Goal: Task Accomplishment & Management: Manage account settings

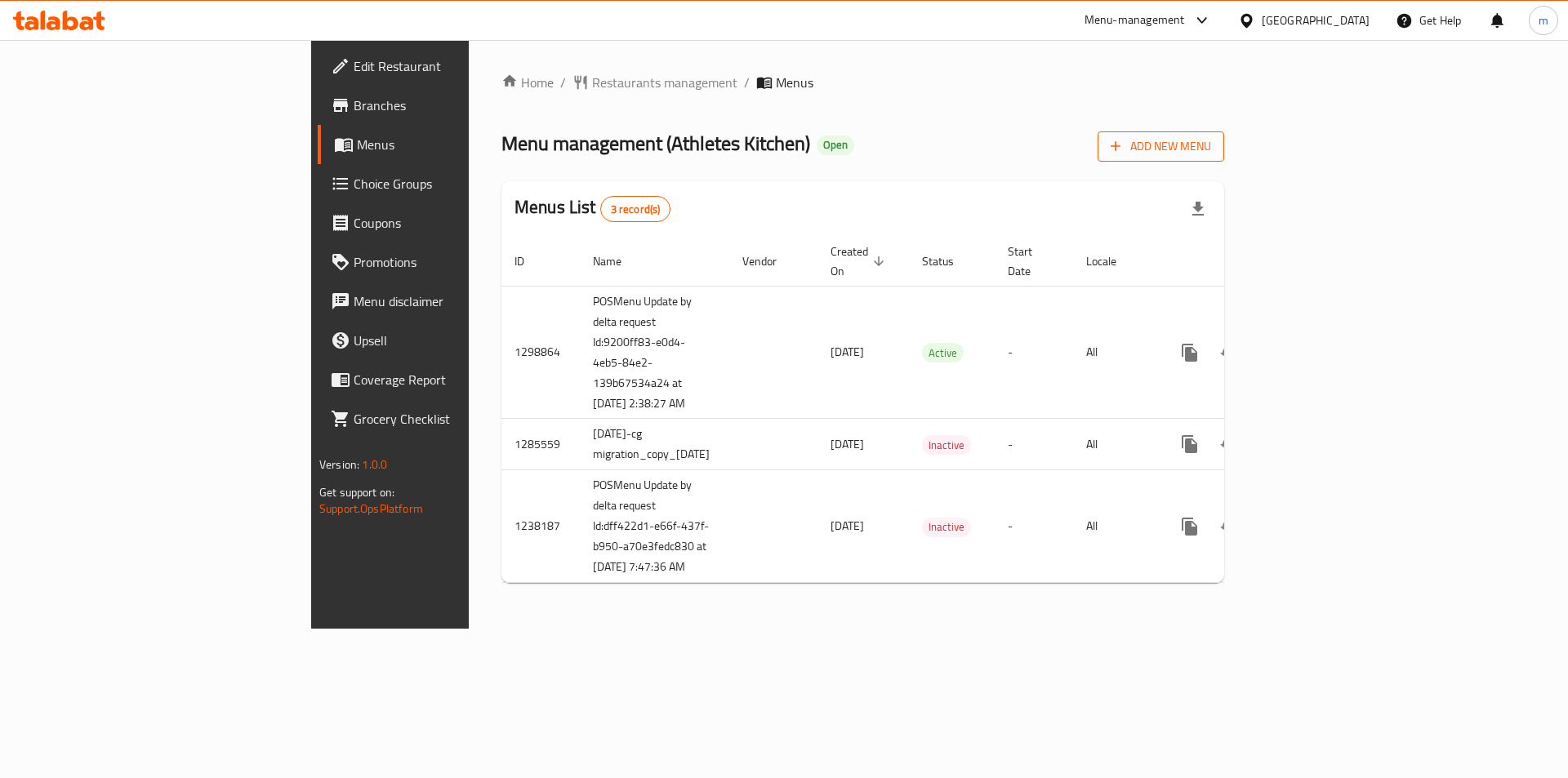
click at [1224, 158] on button "Add New Menu" at bounding box center [1161, 146] width 126 height 30
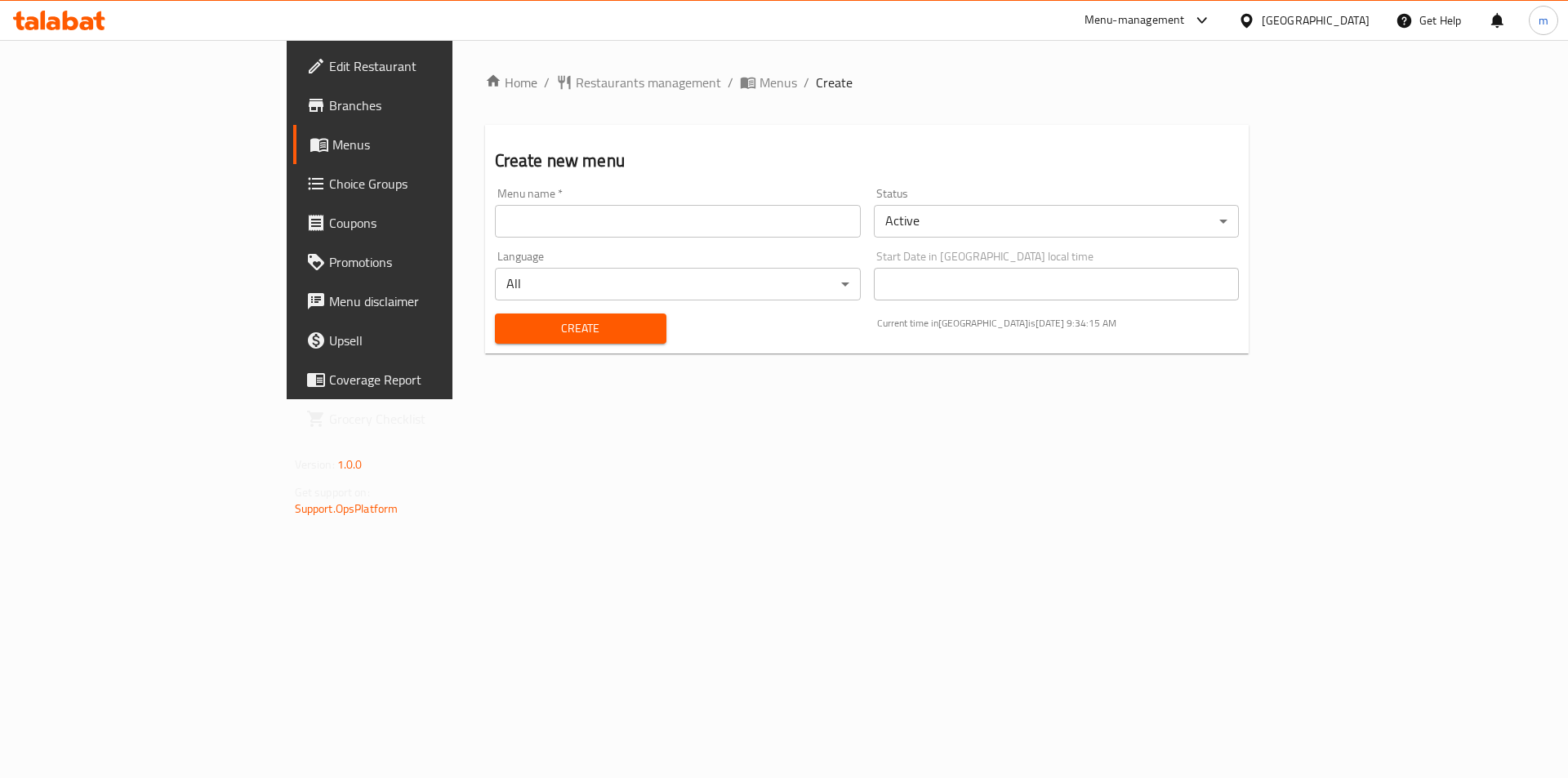
click at [332, 148] on span "Menus" at bounding box center [433, 144] width 204 height 20
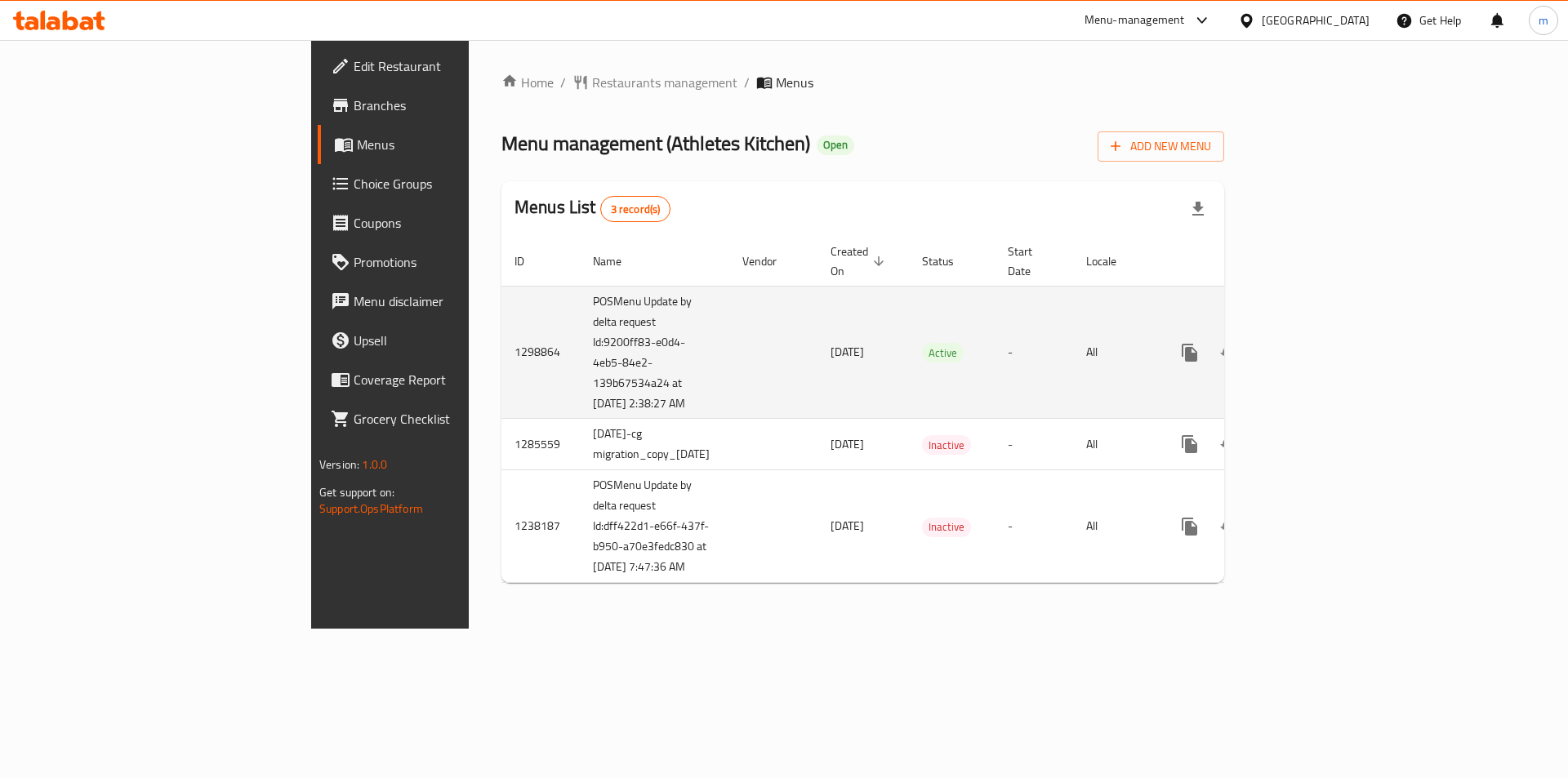
click at [1318, 343] on icon "enhanced table" at bounding box center [1308, 352] width 20 height 20
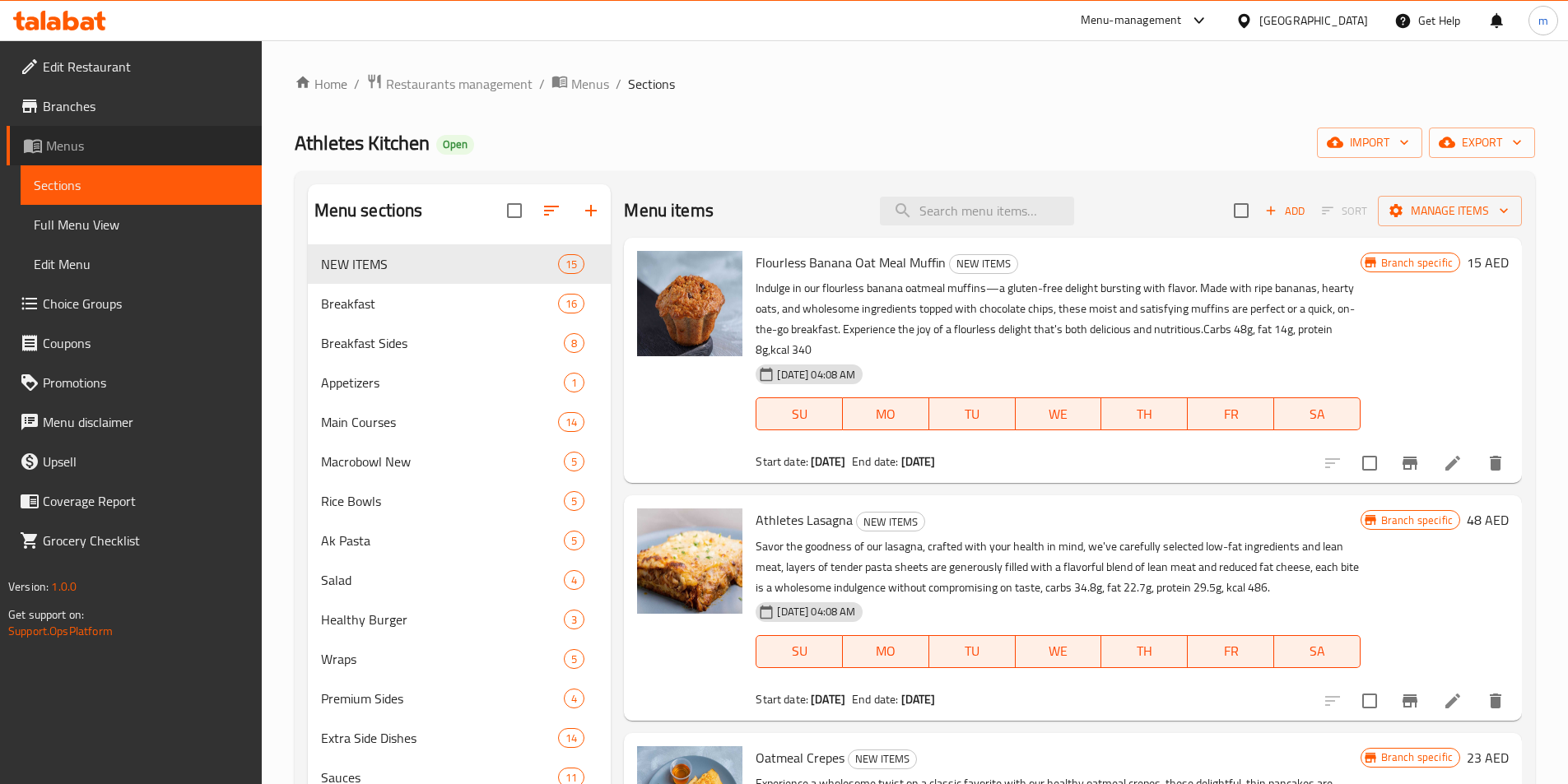
click at [84, 148] on span "Menus" at bounding box center [147, 145] width 202 height 20
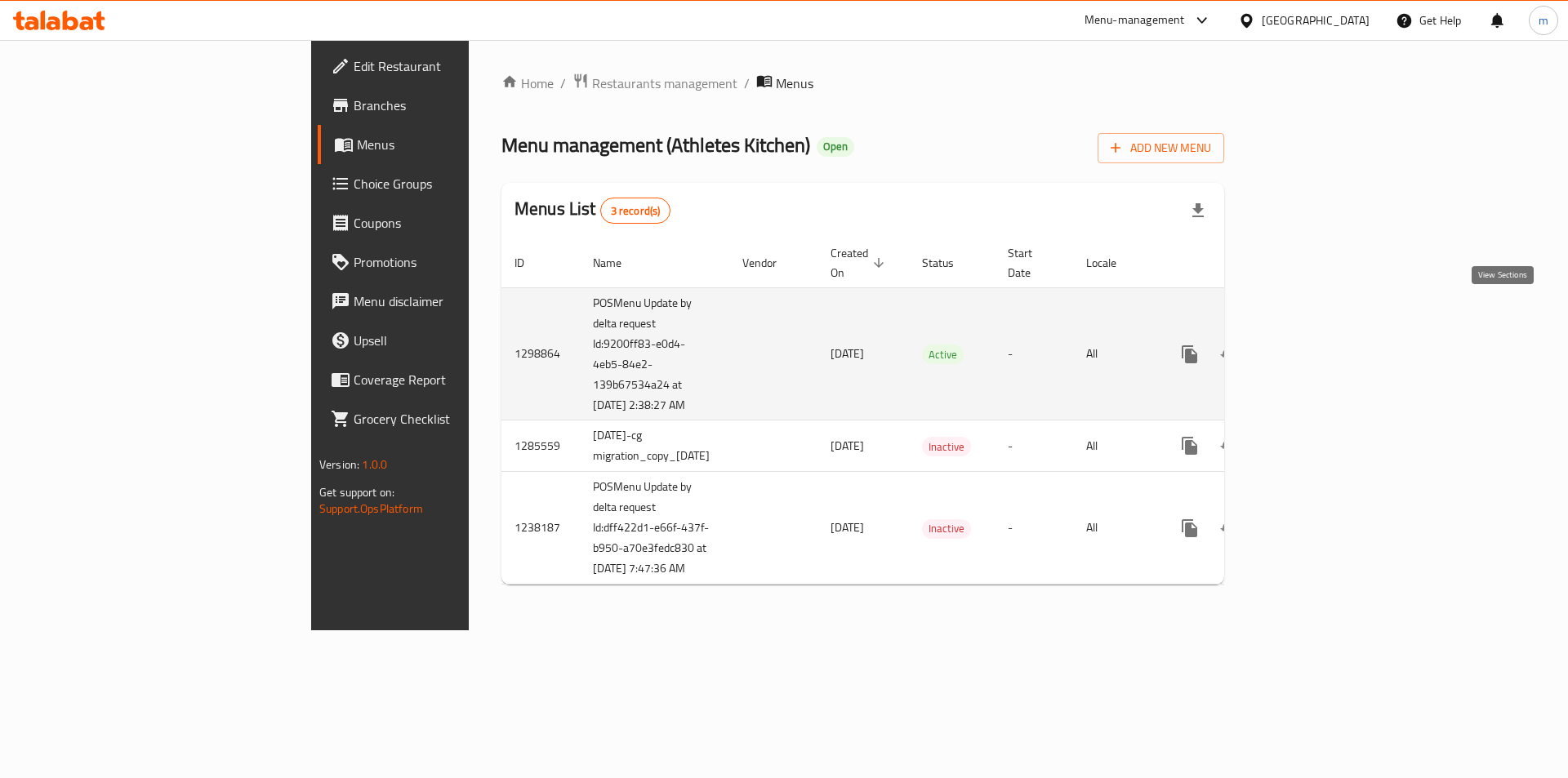
click at [1315, 347] on icon "enhanced table" at bounding box center [1308, 354] width 15 height 15
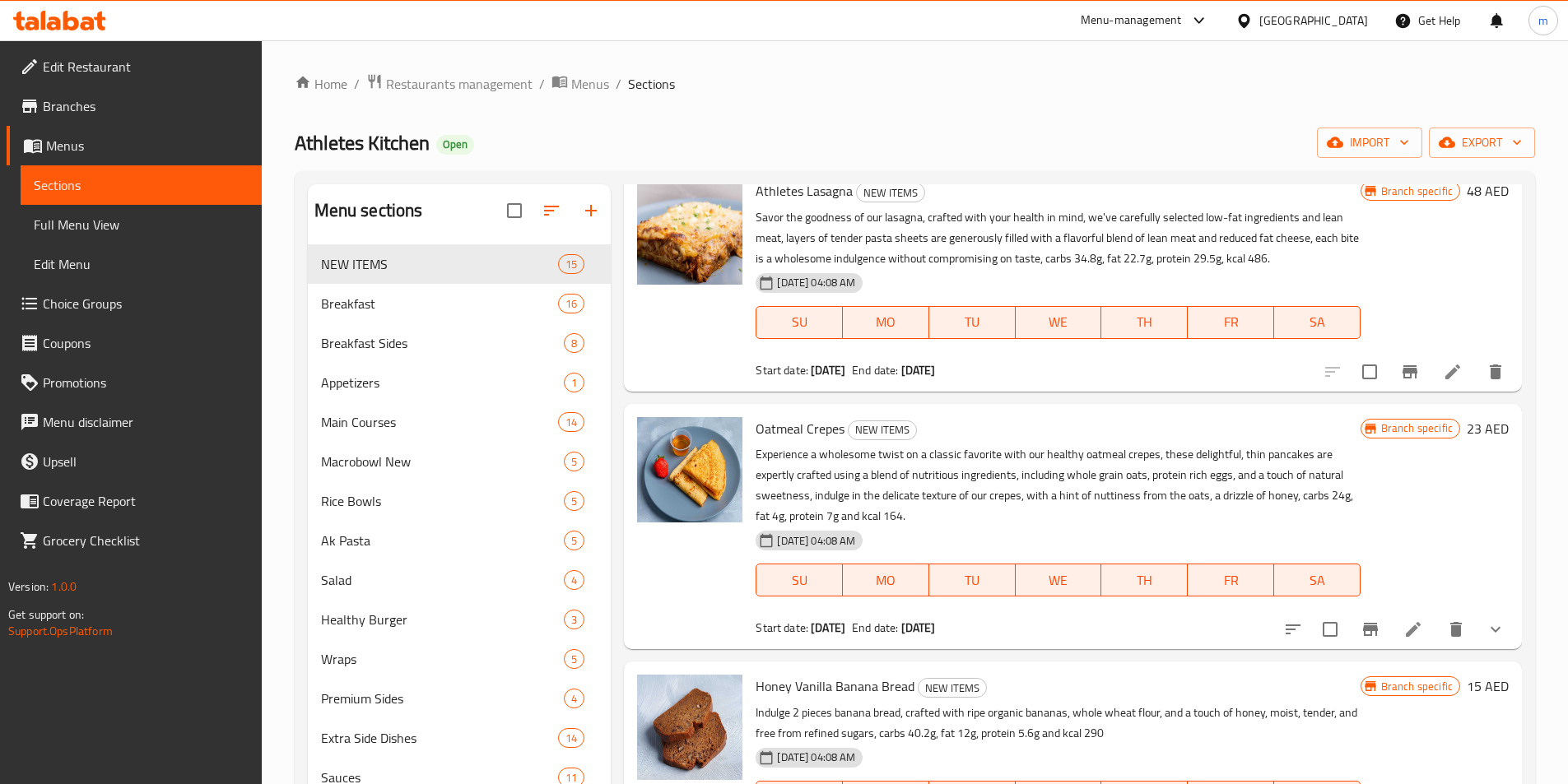
click at [86, 111] on span "Branches" at bounding box center [146, 106] width 206 height 20
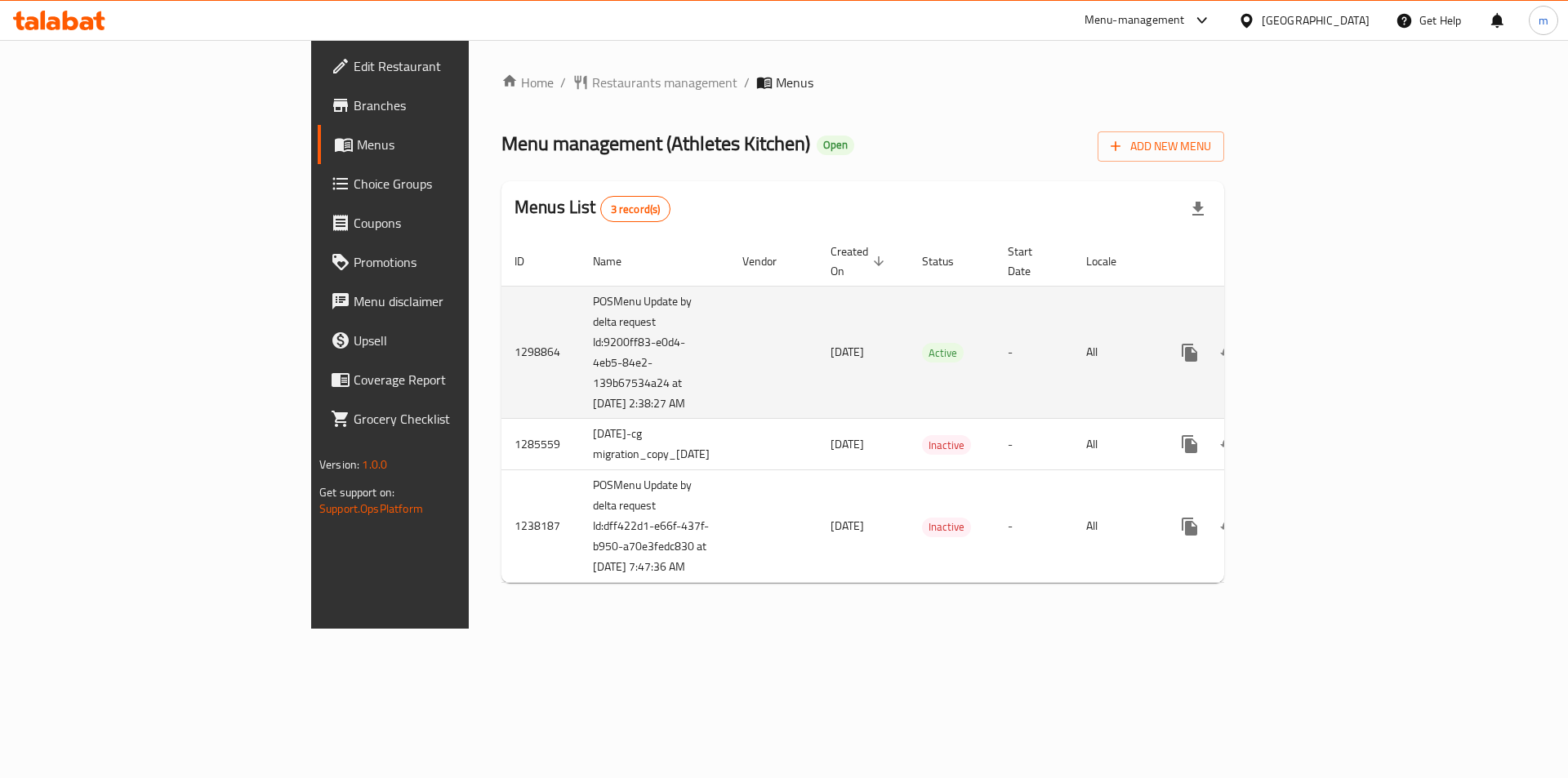
click at [1318, 343] on icon "enhanced table" at bounding box center [1308, 352] width 20 height 20
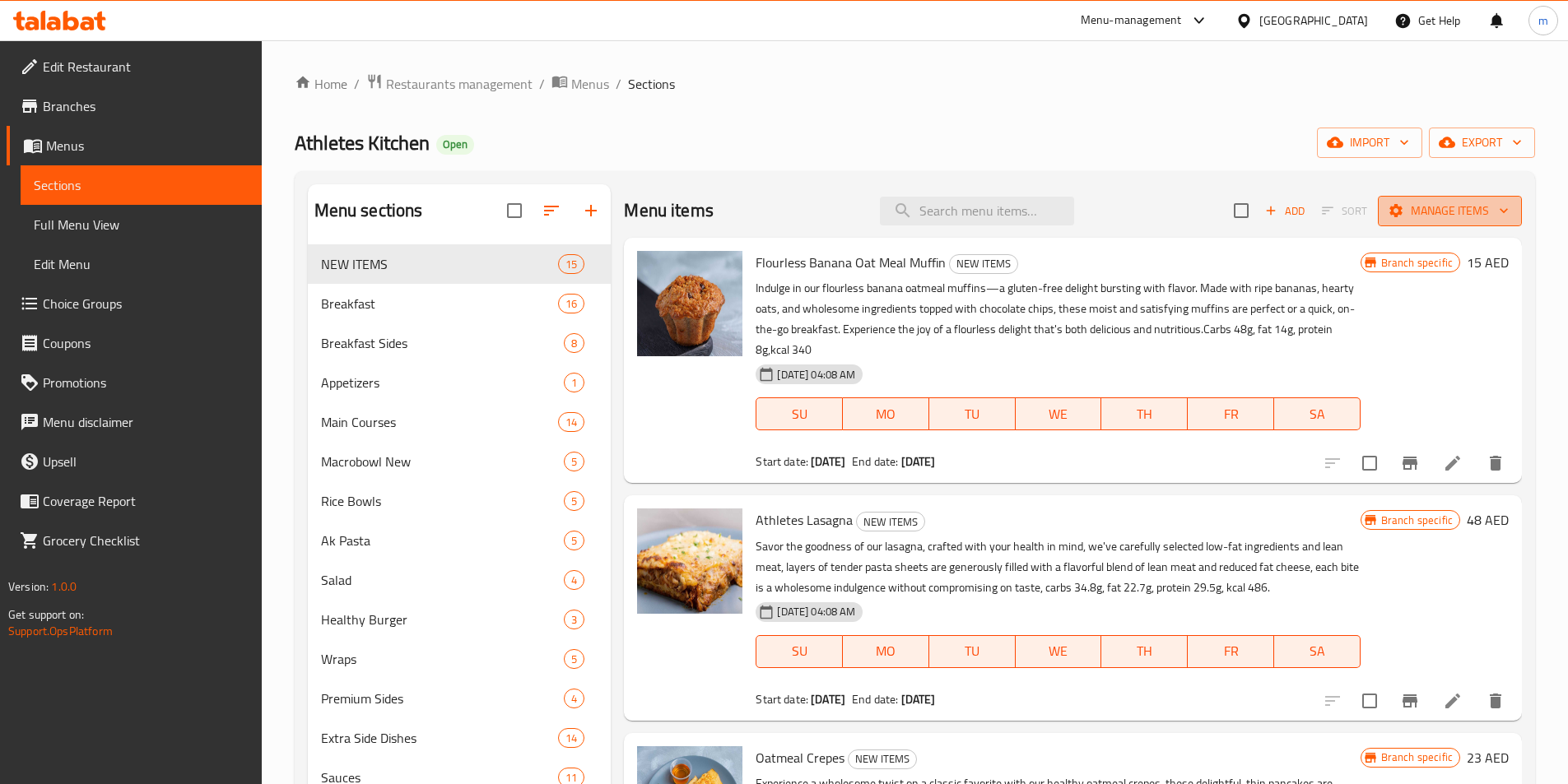
click at [1496, 206] on icon "button" at bounding box center [1504, 211] width 17 height 17
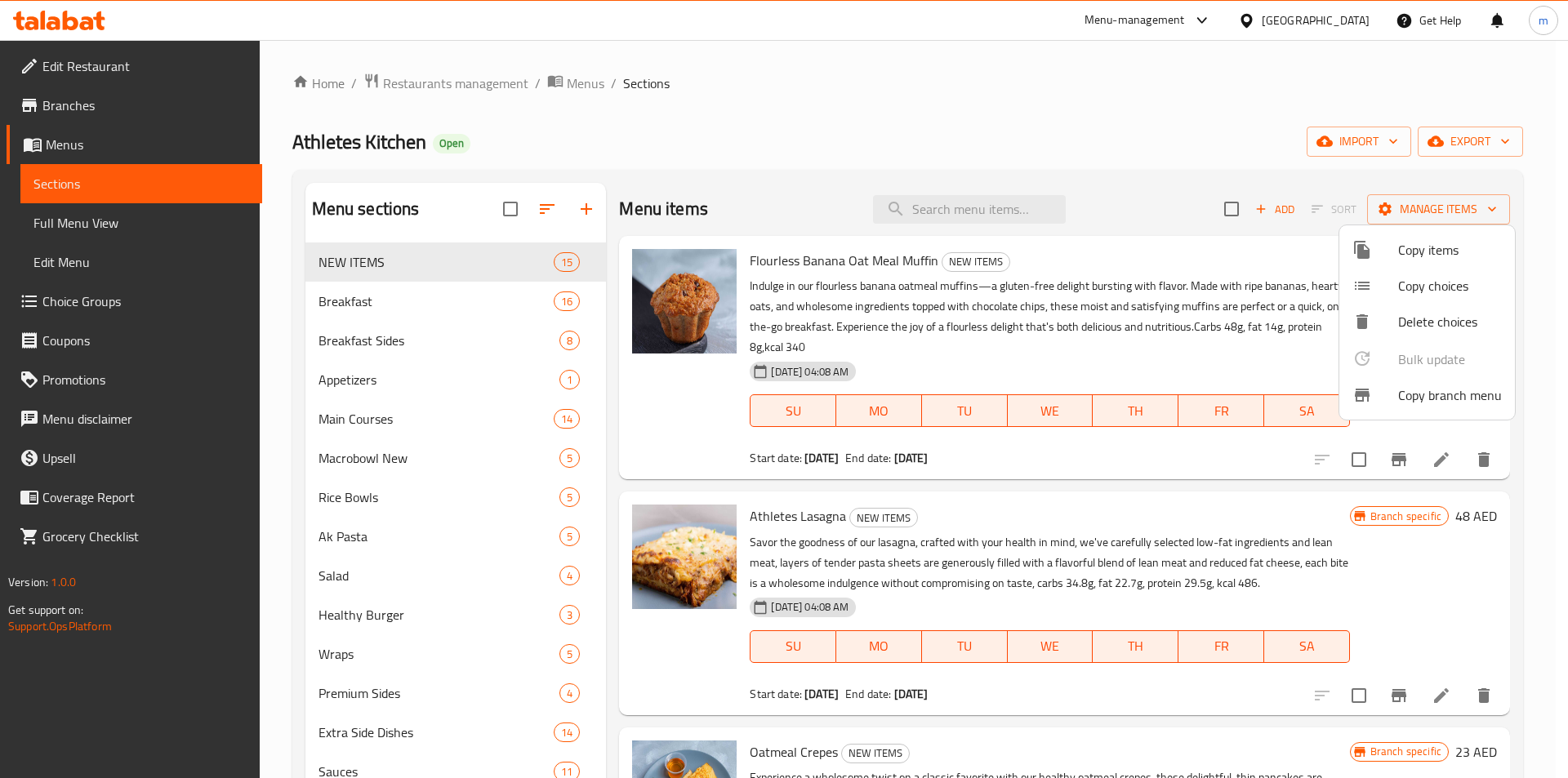
click at [1440, 394] on span "Copy branch menu" at bounding box center [1451, 395] width 104 height 20
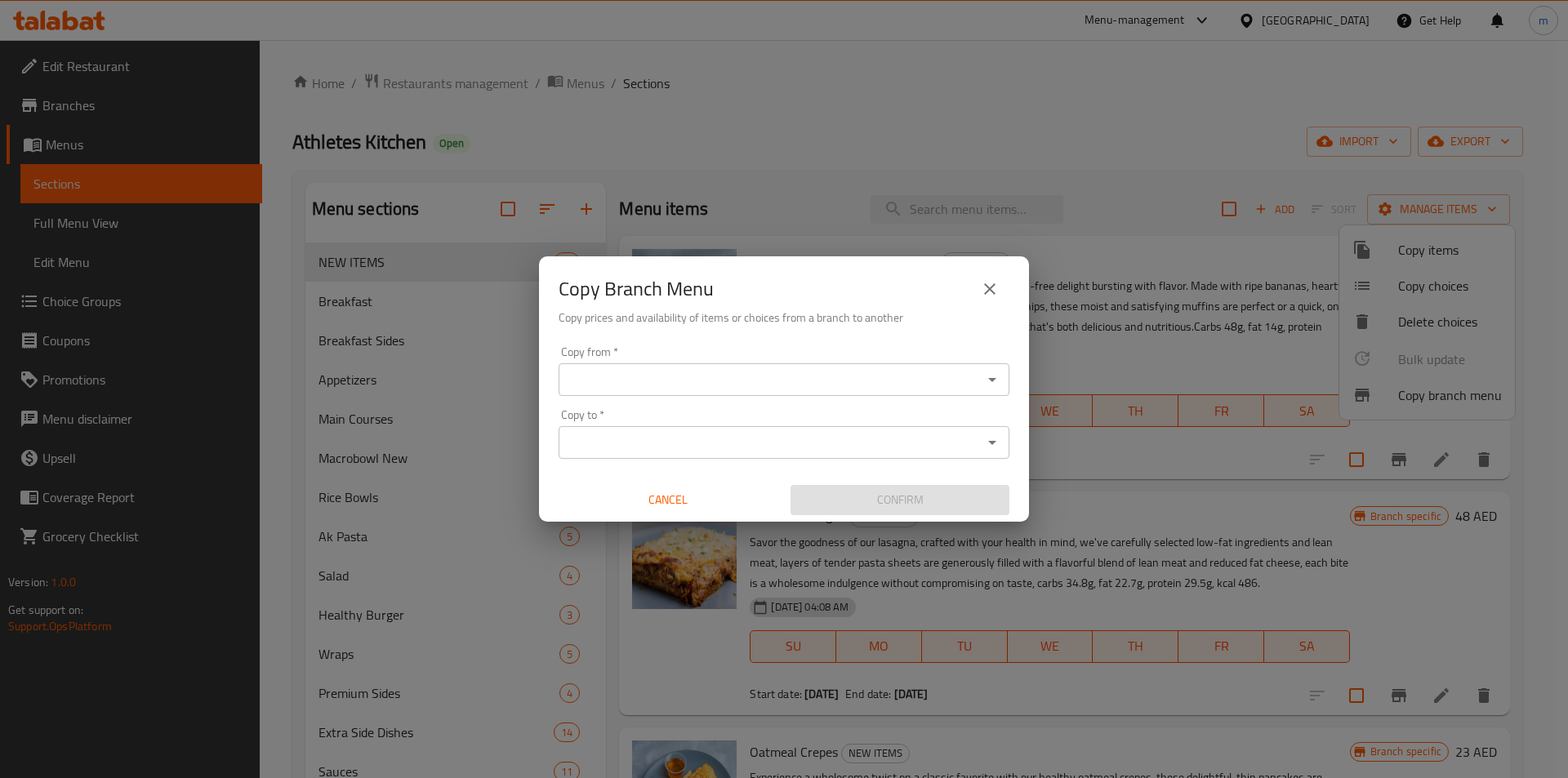
click at [693, 368] on input "Copy from   *" at bounding box center [770, 379] width 414 height 23
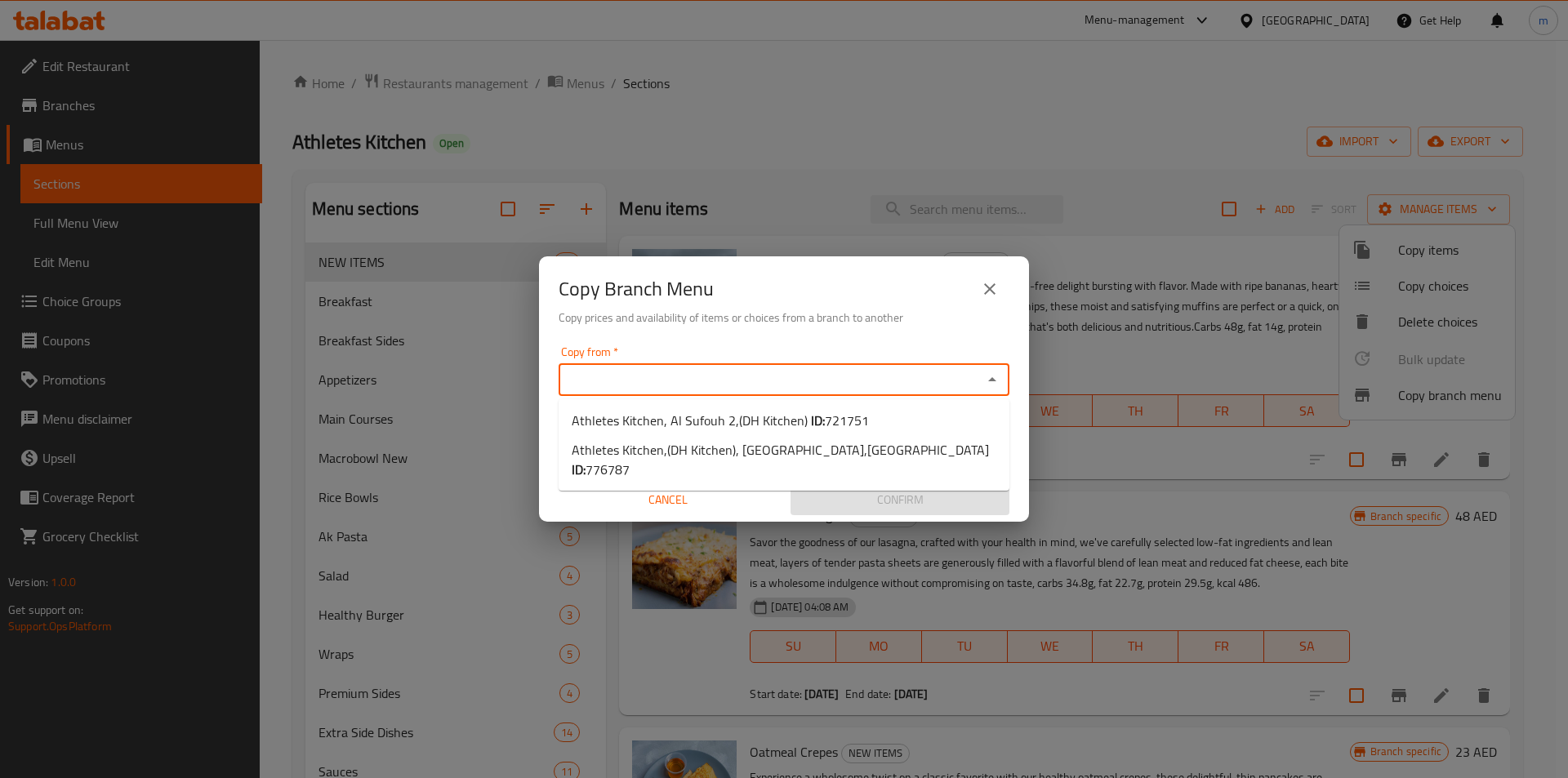
paste input "721751"
type input "7"
click at [825, 416] on span "721751" at bounding box center [846, 420] width 44 height 24
type input "Athletes Kitchen, Al Sufouh 2,(DH Kitchen)"
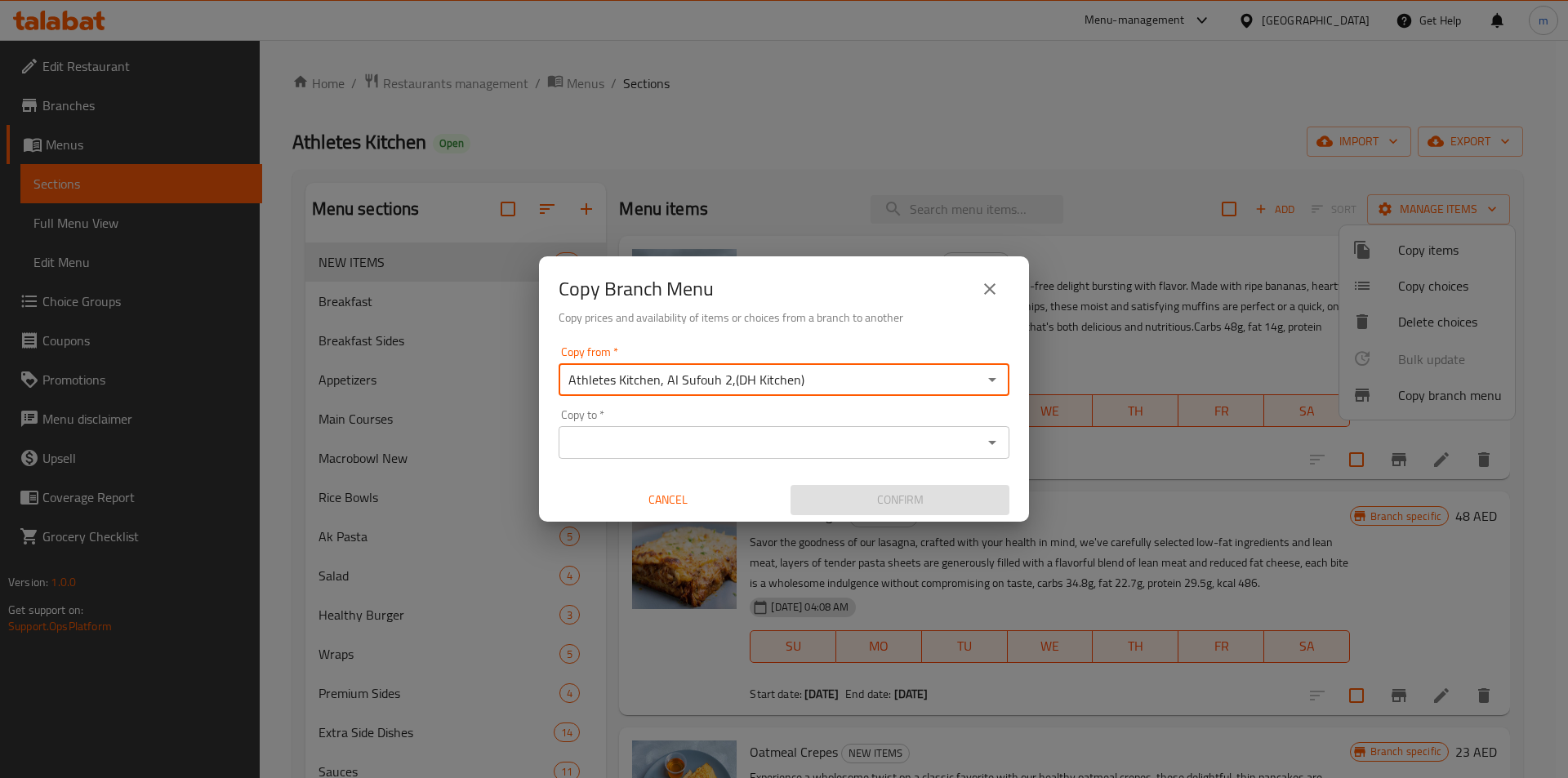
click at [990, 447] on icon "Open" at bounding box center [992, 442] width 20 height 20
click at [1004, 440] on div "Copy to *" at bounding box center [784, 442] width 451 height 33
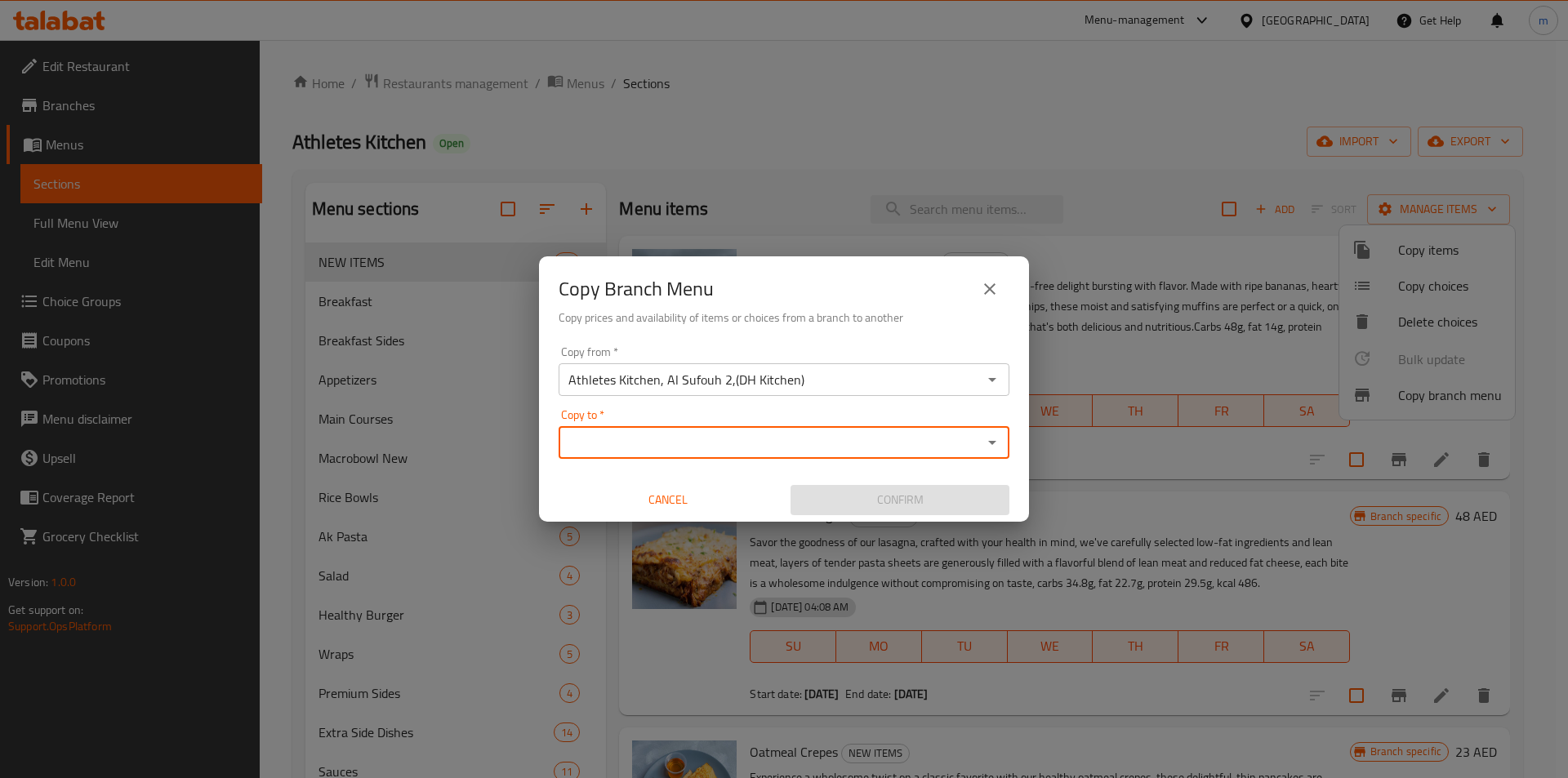
click at [991, 445] on icon "Open" at bounding box center [992, 442] width 20 height 20
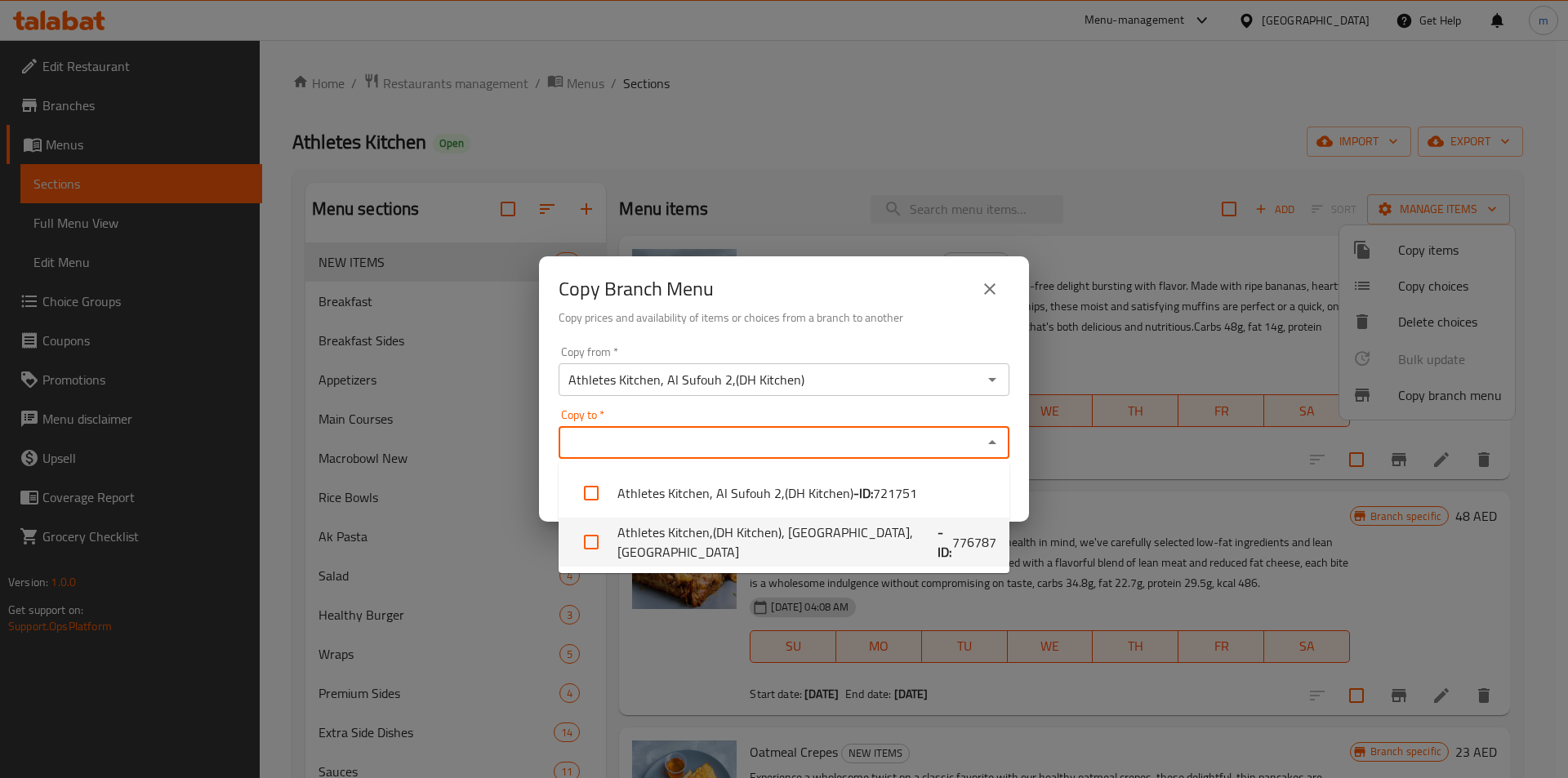
click at [937, 550] on b "- ID:" at bounding box center [945, 542] width 15 height 39
click at [682, 546] on li "Athletes Kitchen,(DH Kitchen), Mushrif Mall,Al Dafrah - ID: 776787" at bounding box center [784, 542] width 451 height 49
click at [670, 540] on li "Athletes Kitchen,(DH Kitchen), Mushrif Mall,Al Dafrah - ID: 776787" at bounding box center [784, 542] width 451 height 49
checkbox input "true"
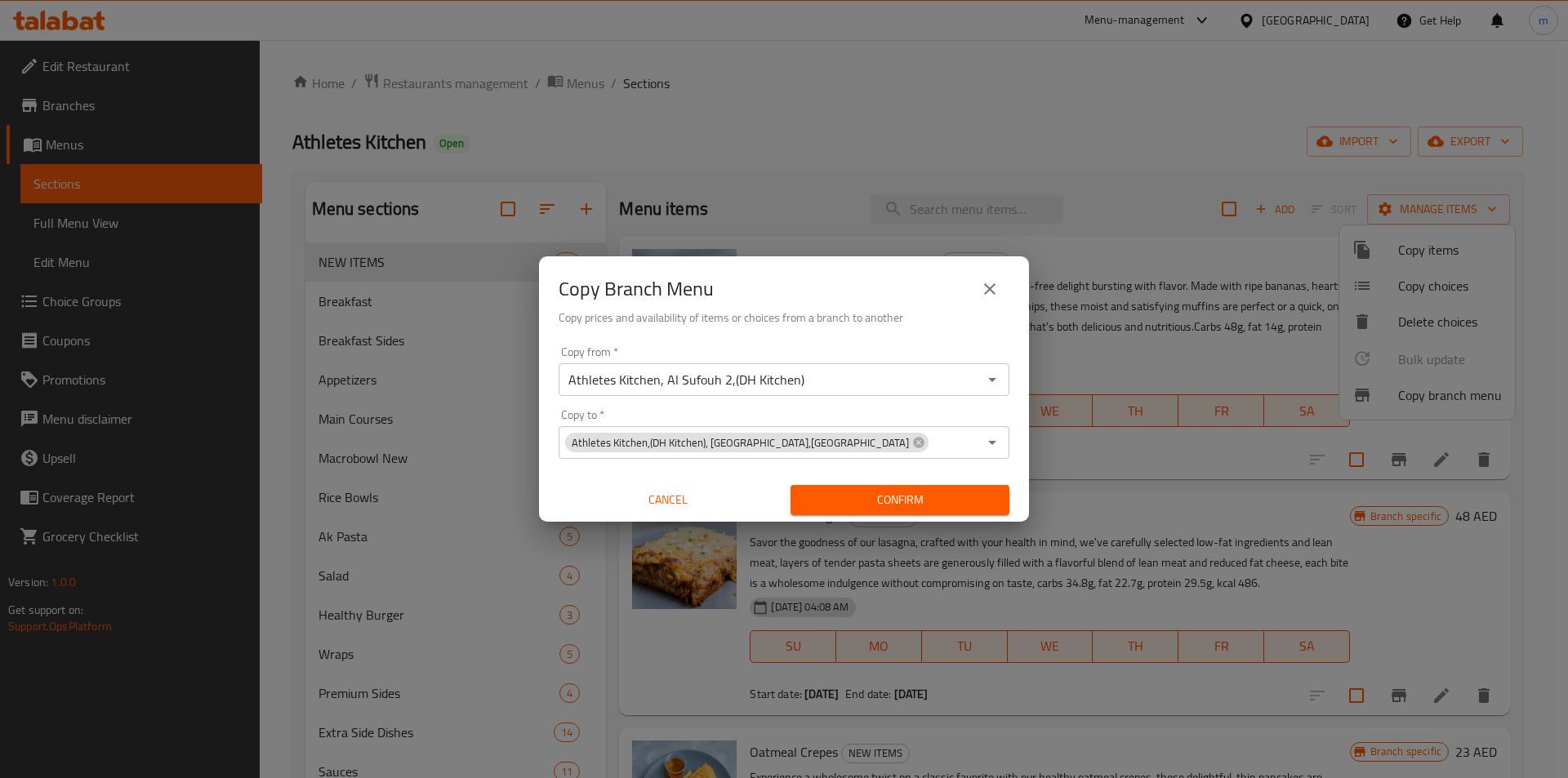
click at [770, 407] on div "Copy from   * Athletes Kitchen, Al Sufouh 2,(DH Kitchen) Copy from * Copy to   …" at bounding box center [784, 430] width 490 height 182
click at [1002, 374] on icon "Open" at bounding box center [992, 379] width 20 height 20
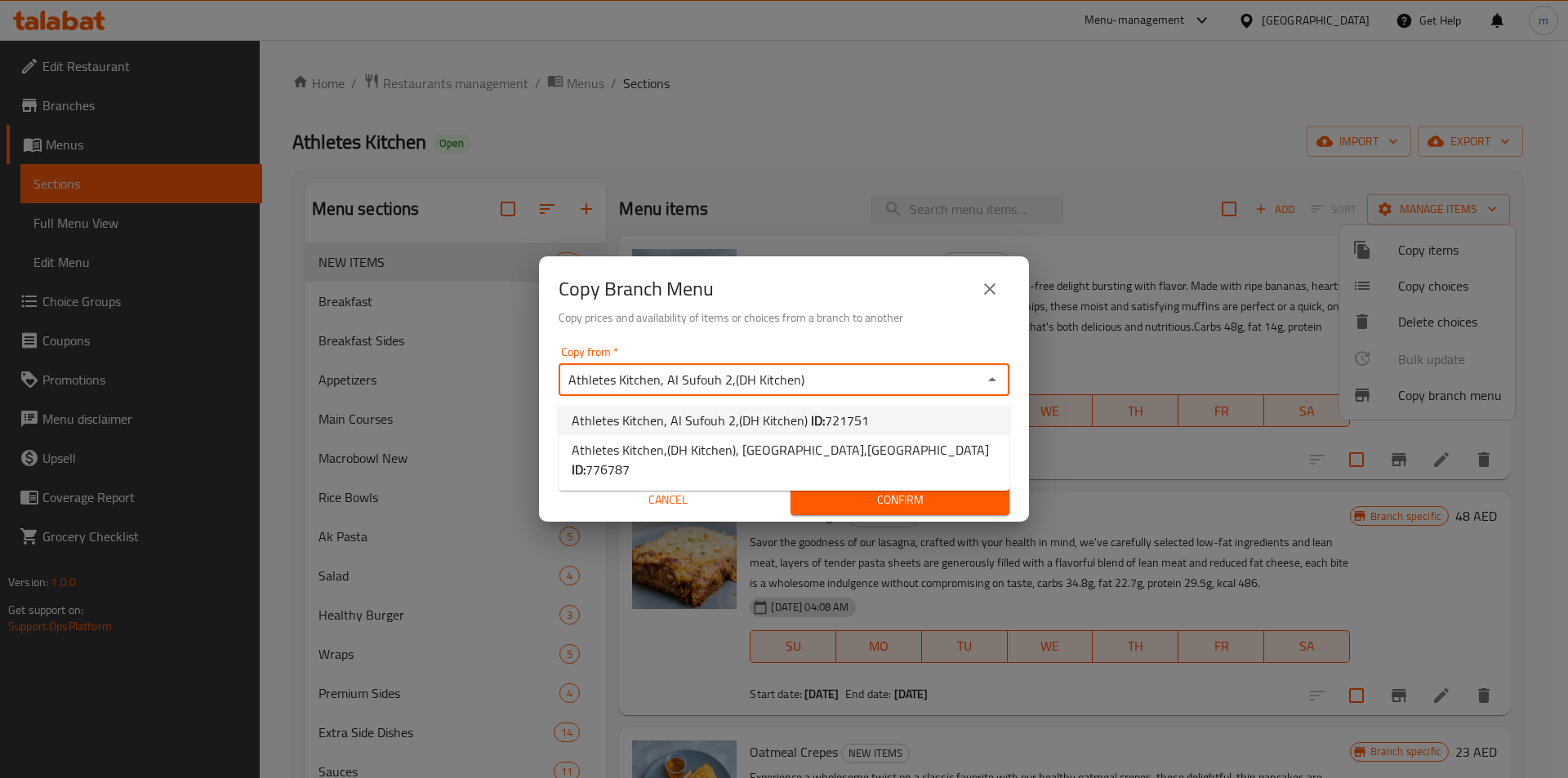
click at [1002, 374] on icon "Close" at bounding box center [992, 379] width 20 height 20
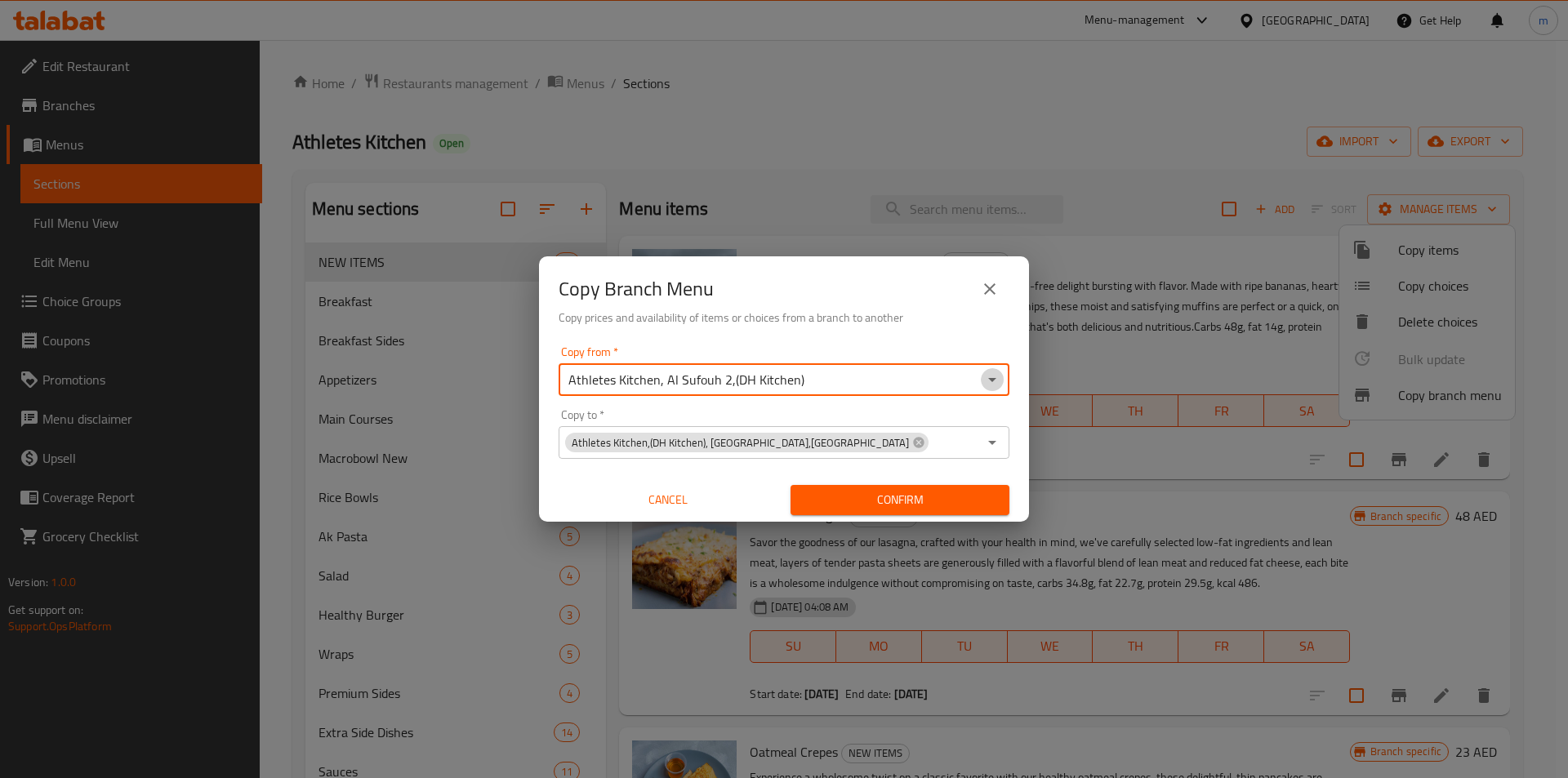
click at [1002, 374] on icon "Open" at bounding box center [992, 379] width 20 height 20
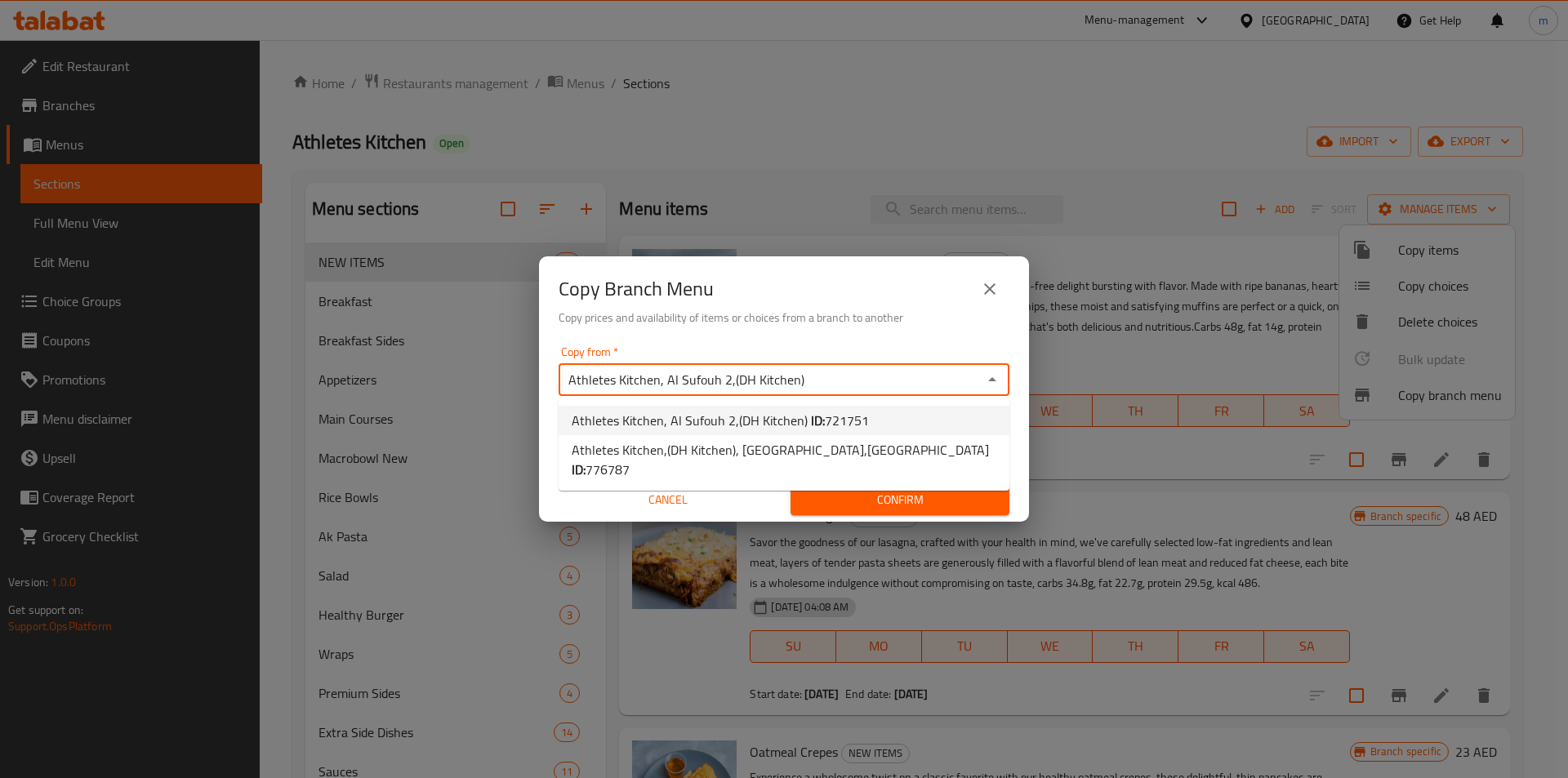
click at [1002, 374] on icon "Close" at bounding box center [992, 379] width 20 height 20
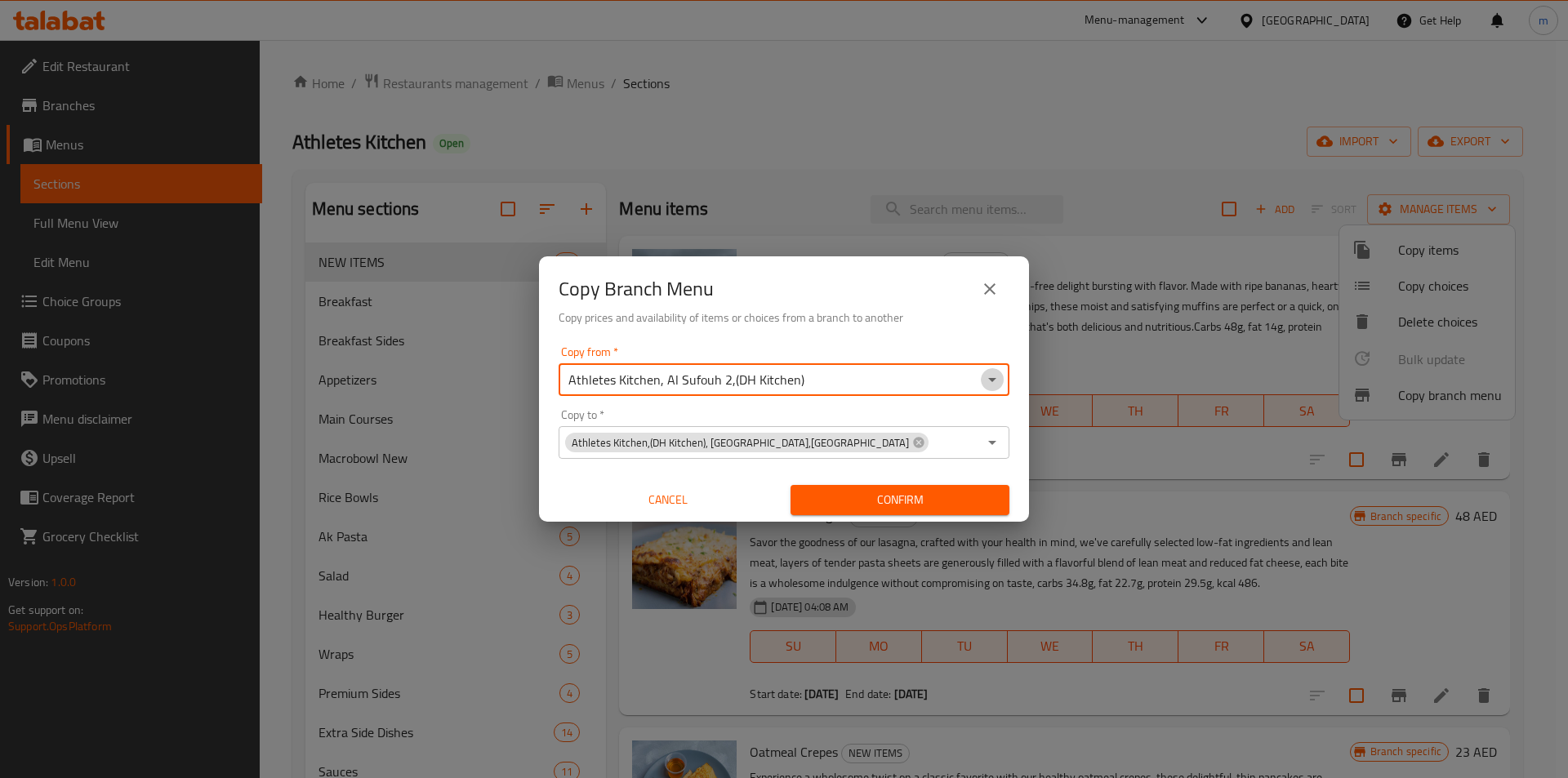
click at [1002, 374] on icon "Open" at bounding box center [992, 379] width 20 height 20
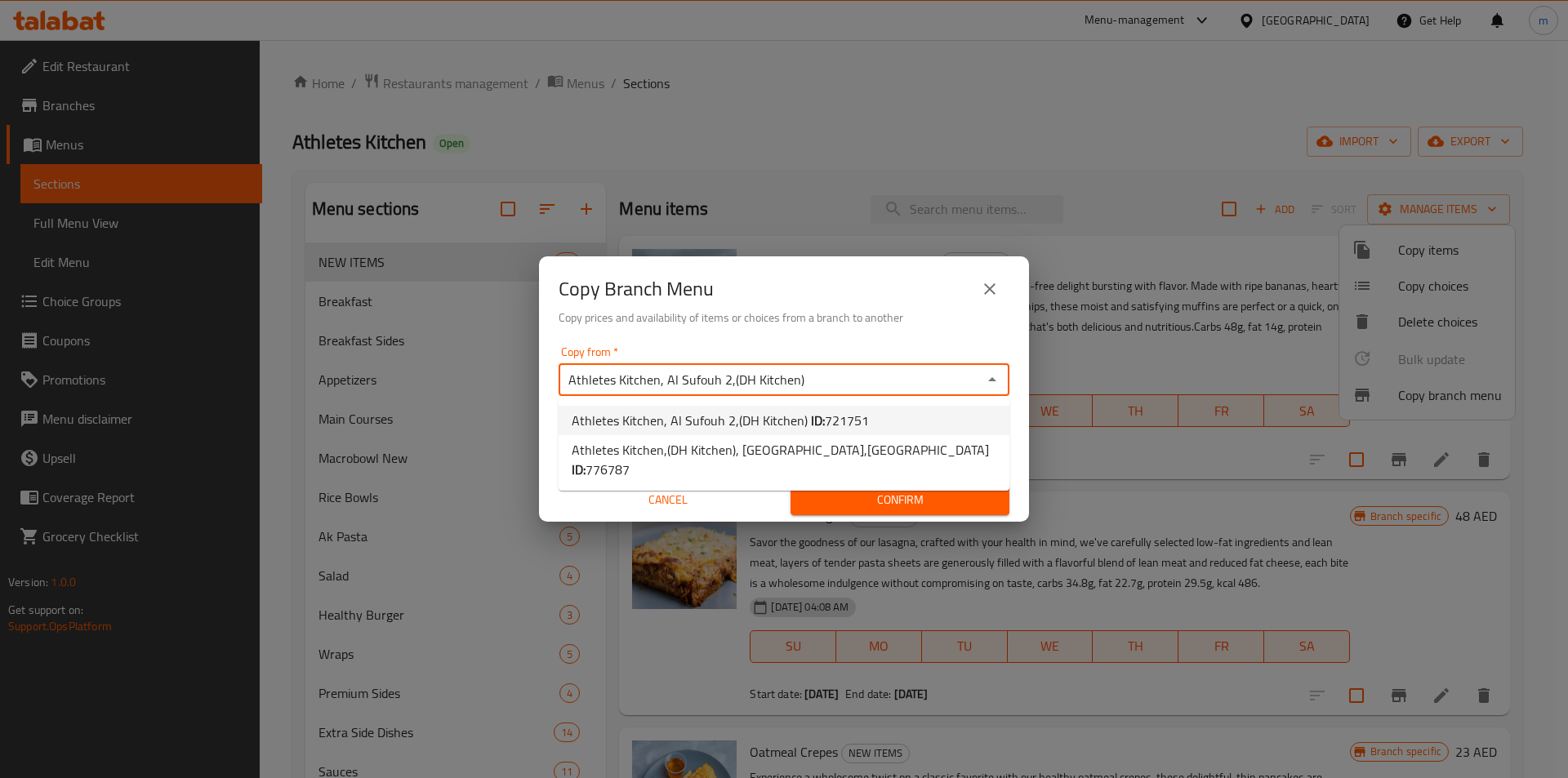
click at [946, 345] on div "Copy from   * Athletes Kitchen, Al Sufouh 2,(DH Kitchen) Copy from * Copy to   …" at bounding box center [784, 430] width 490 height 182
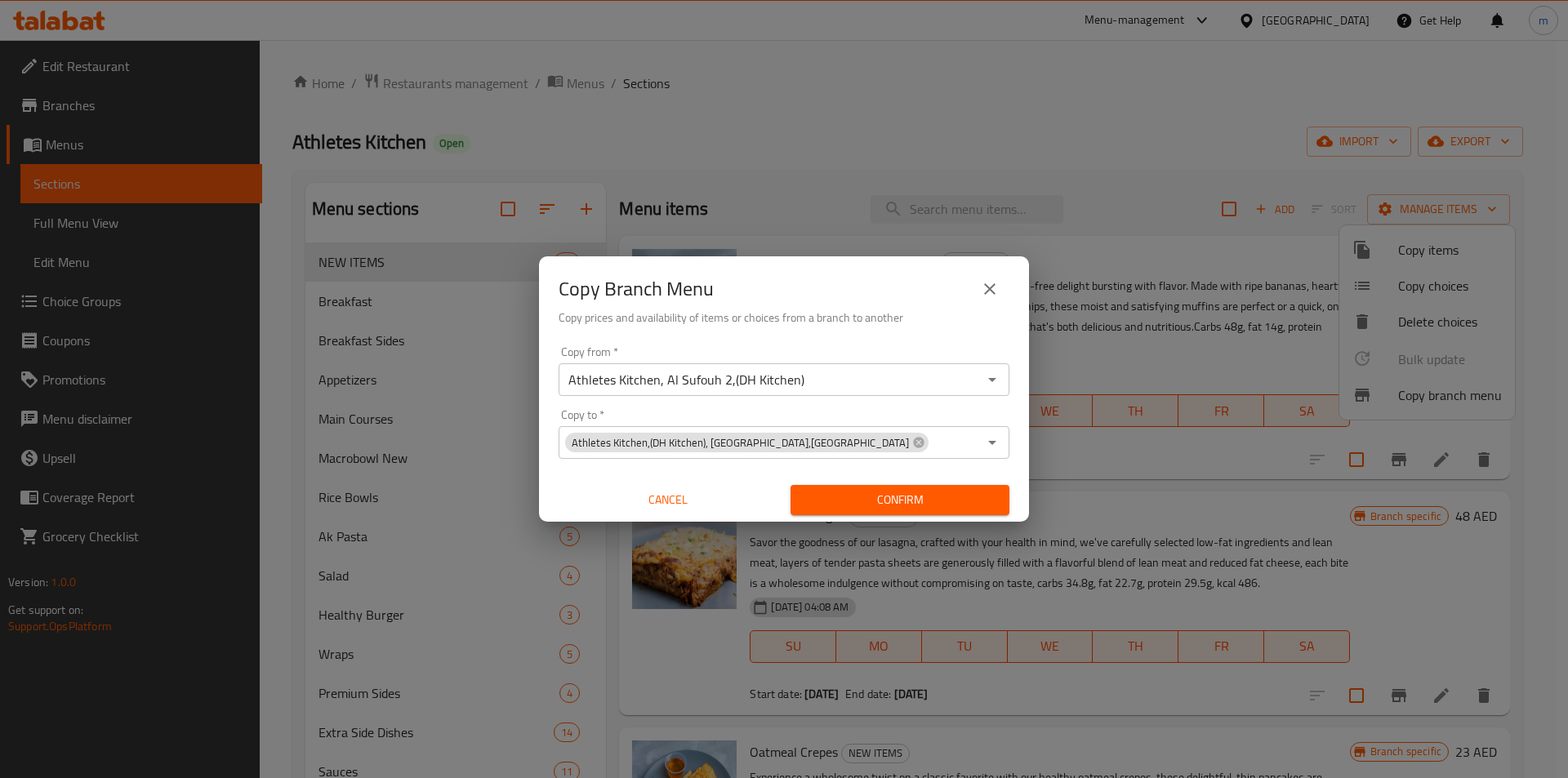
click at [808, 444] on span "Athletes Kitchen,(DH Kitchen), Mushrif Mall,Al Dafrah" at bounding box center [740, 442] width 351 height 16
click at [912, 442] on icon at bounding box center [919, 442] width 13 height 13
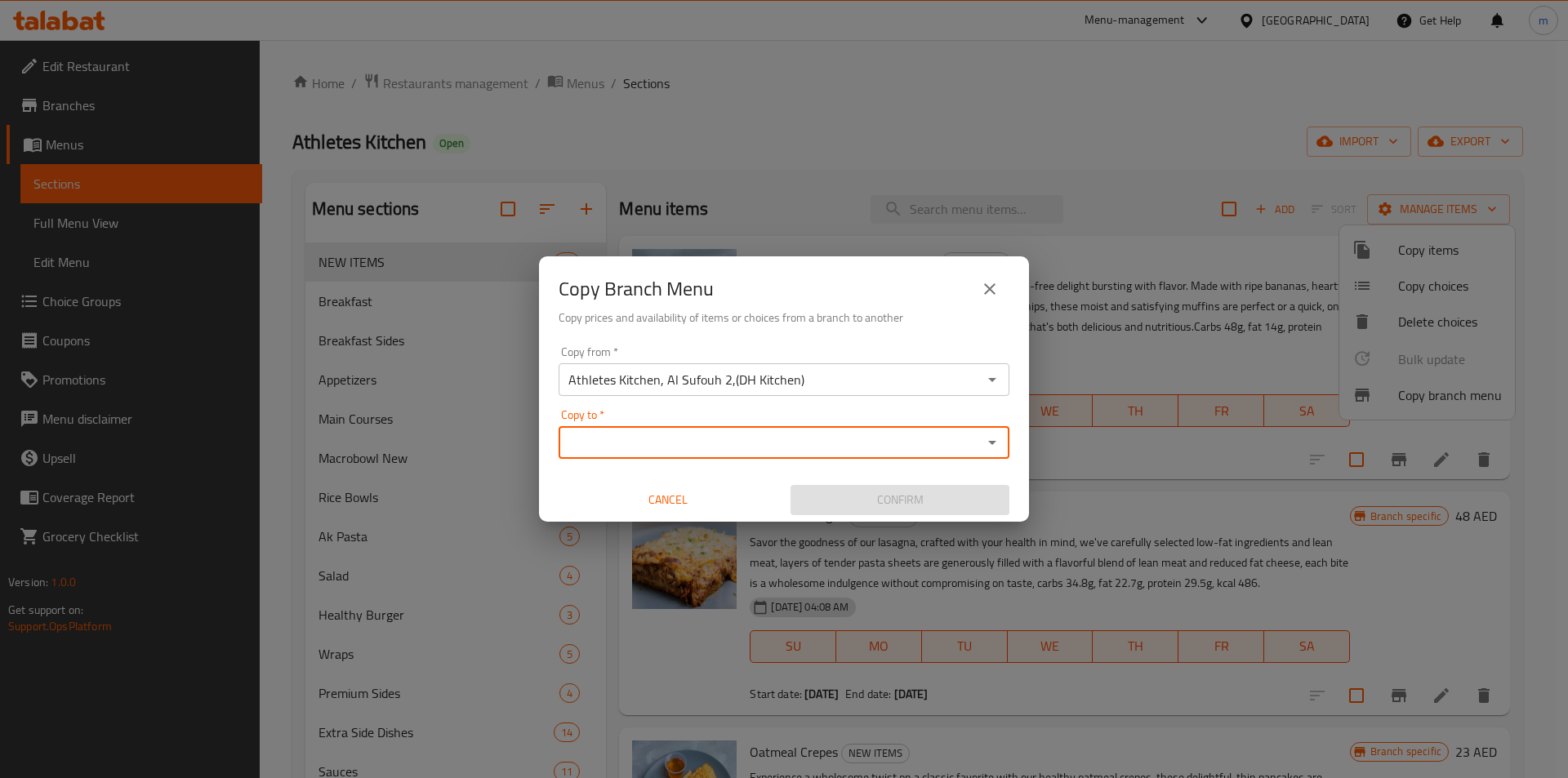
click at [808, 381] on input "Athletes Kitchen, Al Sufouh 2,(DH Kitchen)" at bounding box center [770, 379] width 414 height 23
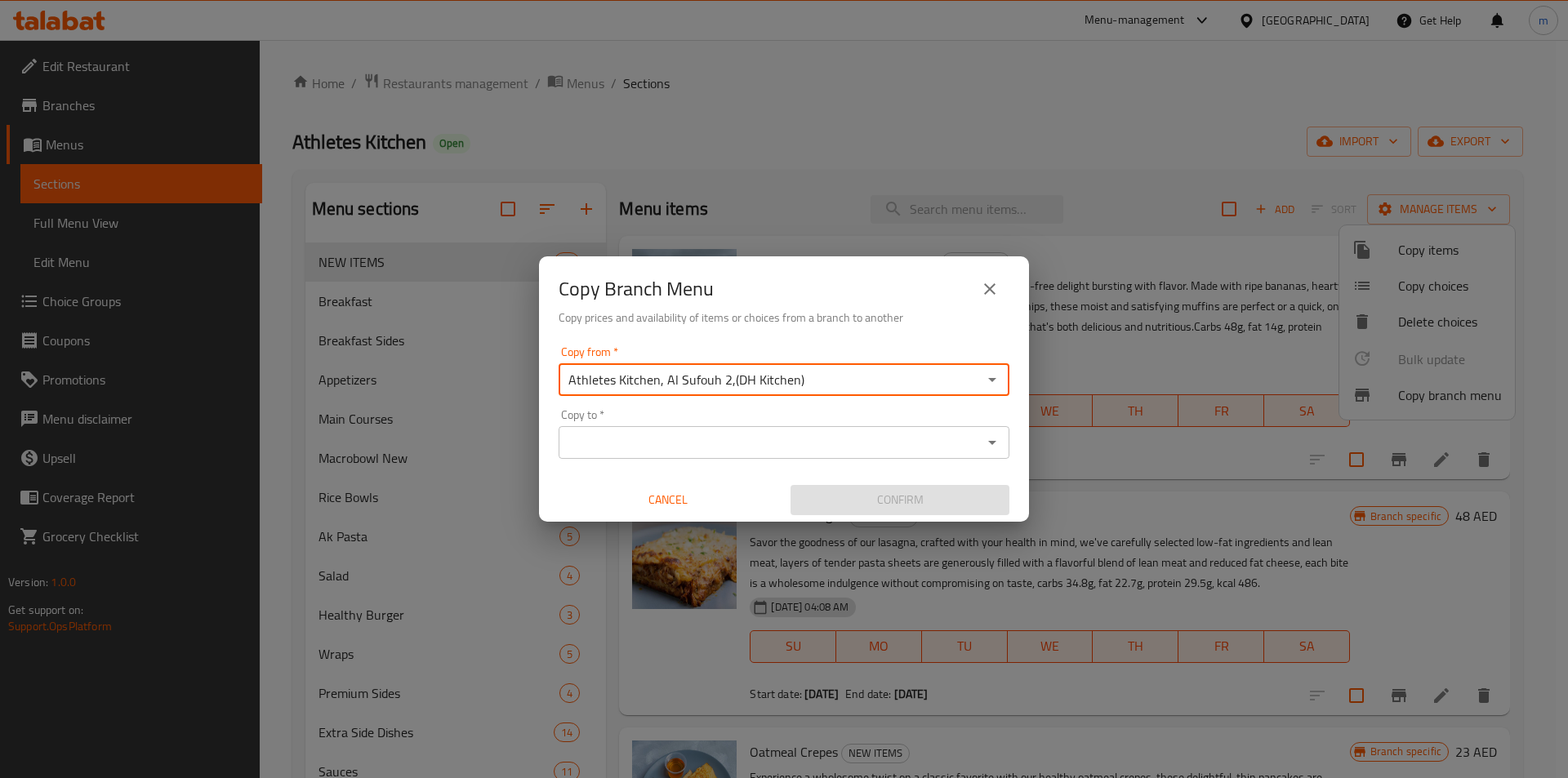
click at [808, 381] on input "Athletes Kitchen, Al Sufouh 2,(DH Kitchen)" at bounding box center [770, 379] width 414 height 23
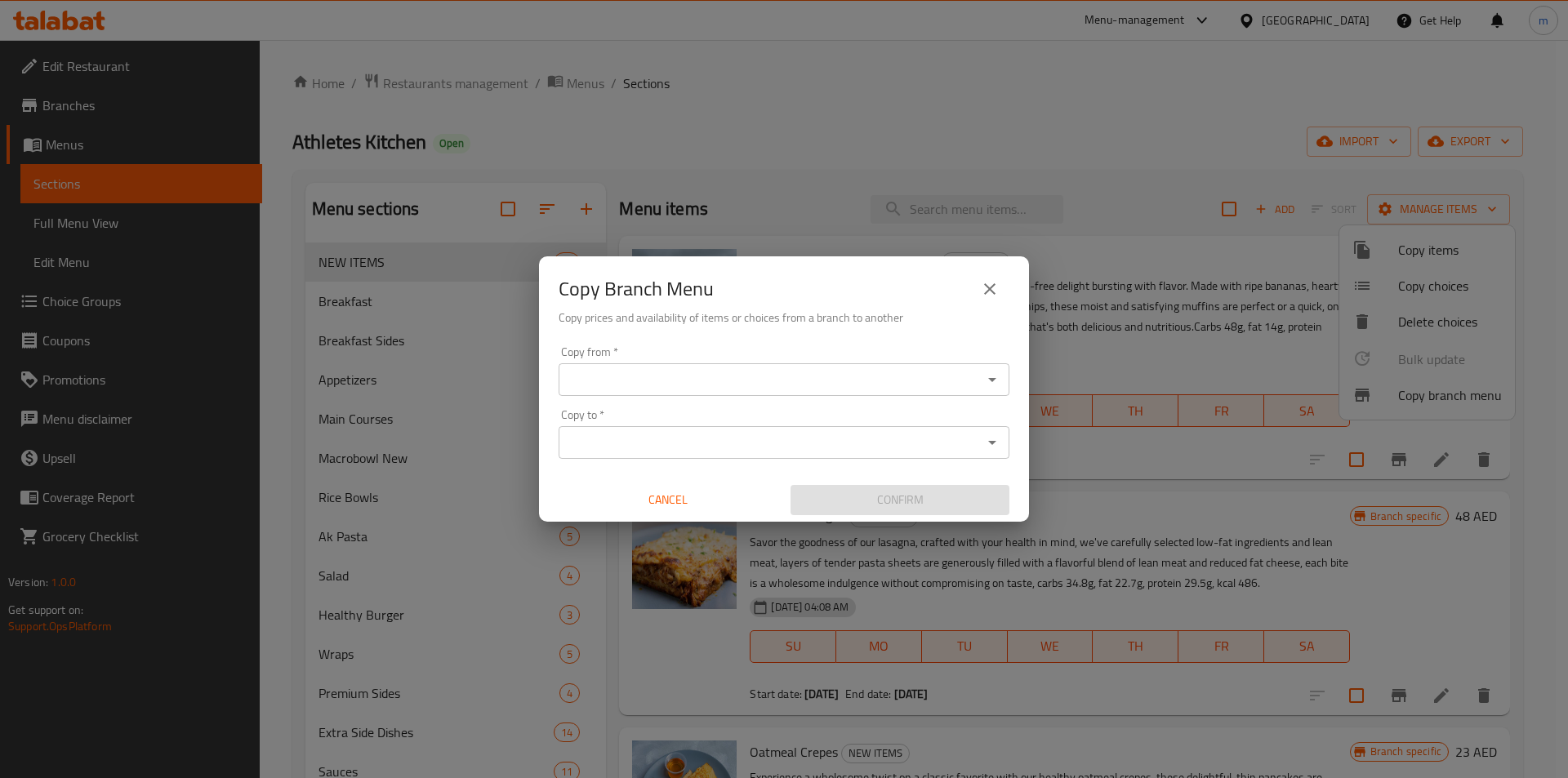
type input "Athletes Kitchen, Al Sufouh 2,(DH Kitchen)"
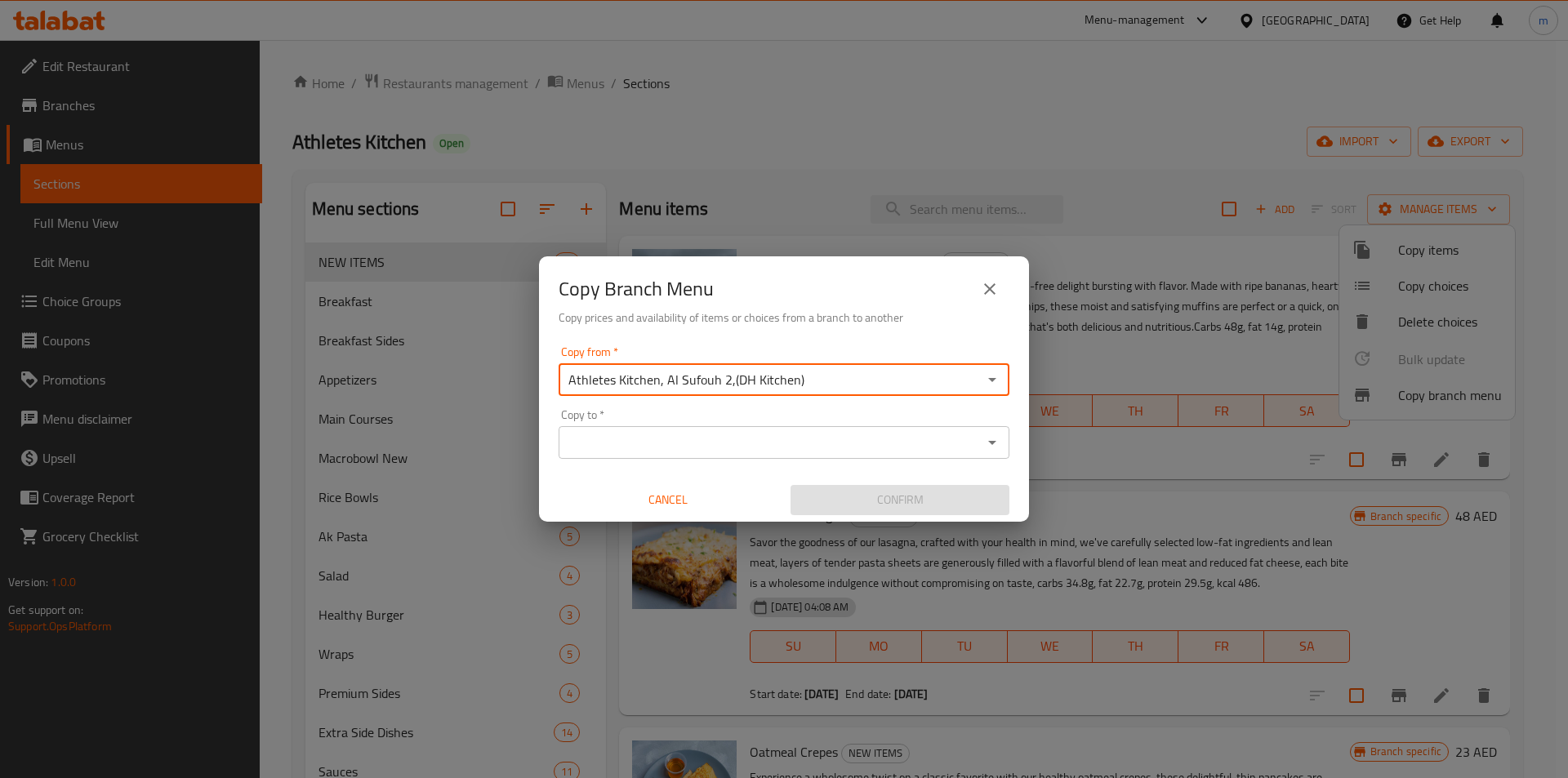
click at [992, 435] on icon "Open" at bounding box center [992, 442] width 20 height 20
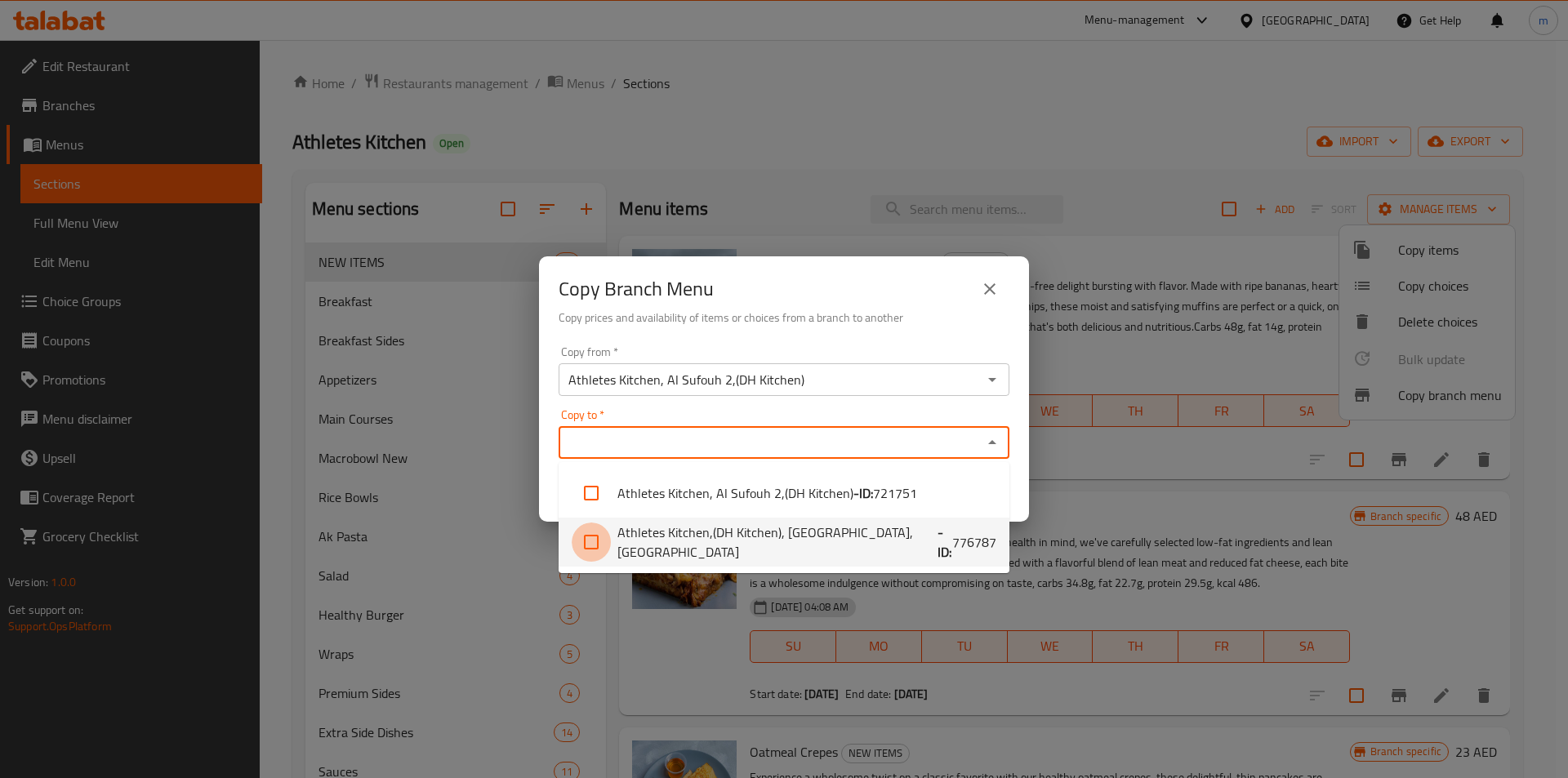
click at [598, 537] on input "checkbox" at bounding box center [591, 542] width 39 height 39
checkbox input "true"
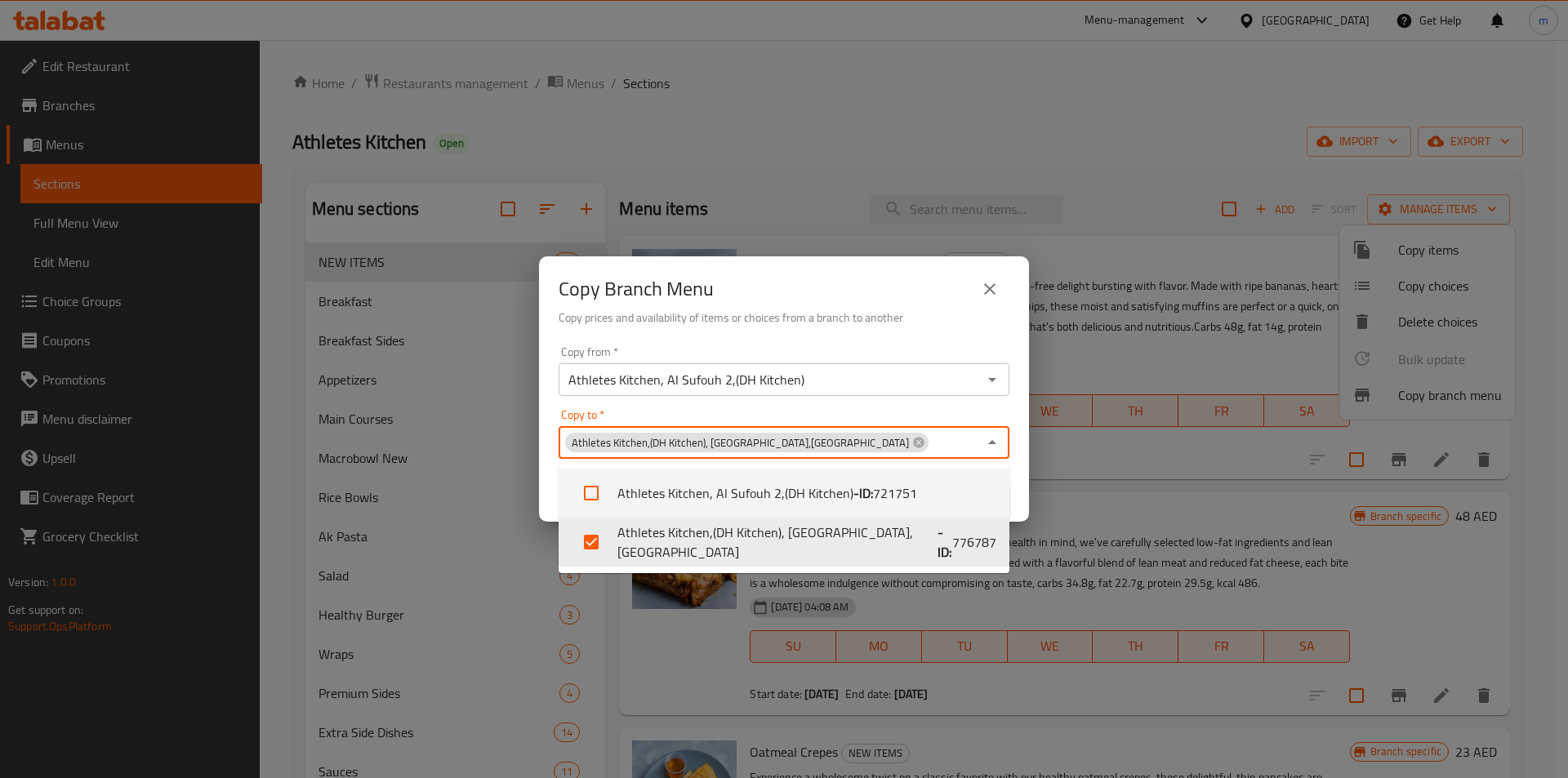
click at [852, 345] on div "Copy from   * Athletes Kitchen, Al Sufouh 2,(DH Kitchen) Copy from * Copy to   …" at bounding box center [784, 430] width 490 height 182
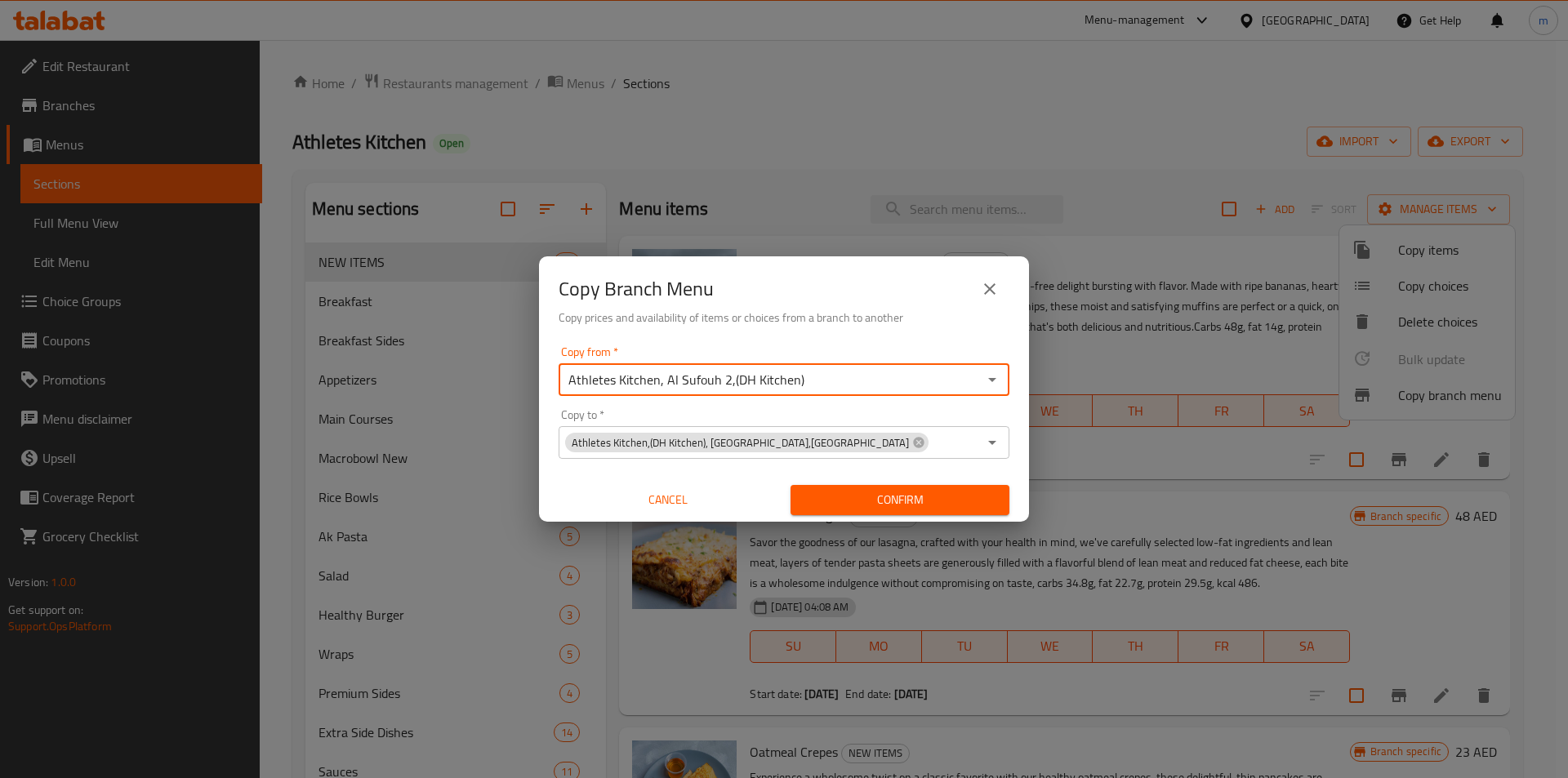
click at [831, 375] on input "Athletes Kitchen, Al Sufouh 2,(DH Kitchen)" at bounding box center [770, 379] width 414 height 23
click at [1005, 376] on div "Copy from *" at bounding box center [784, 379] width 451 height 33
click at [992, 373] on icon "Open" at bounding box center [992, 379] width 20 height 20
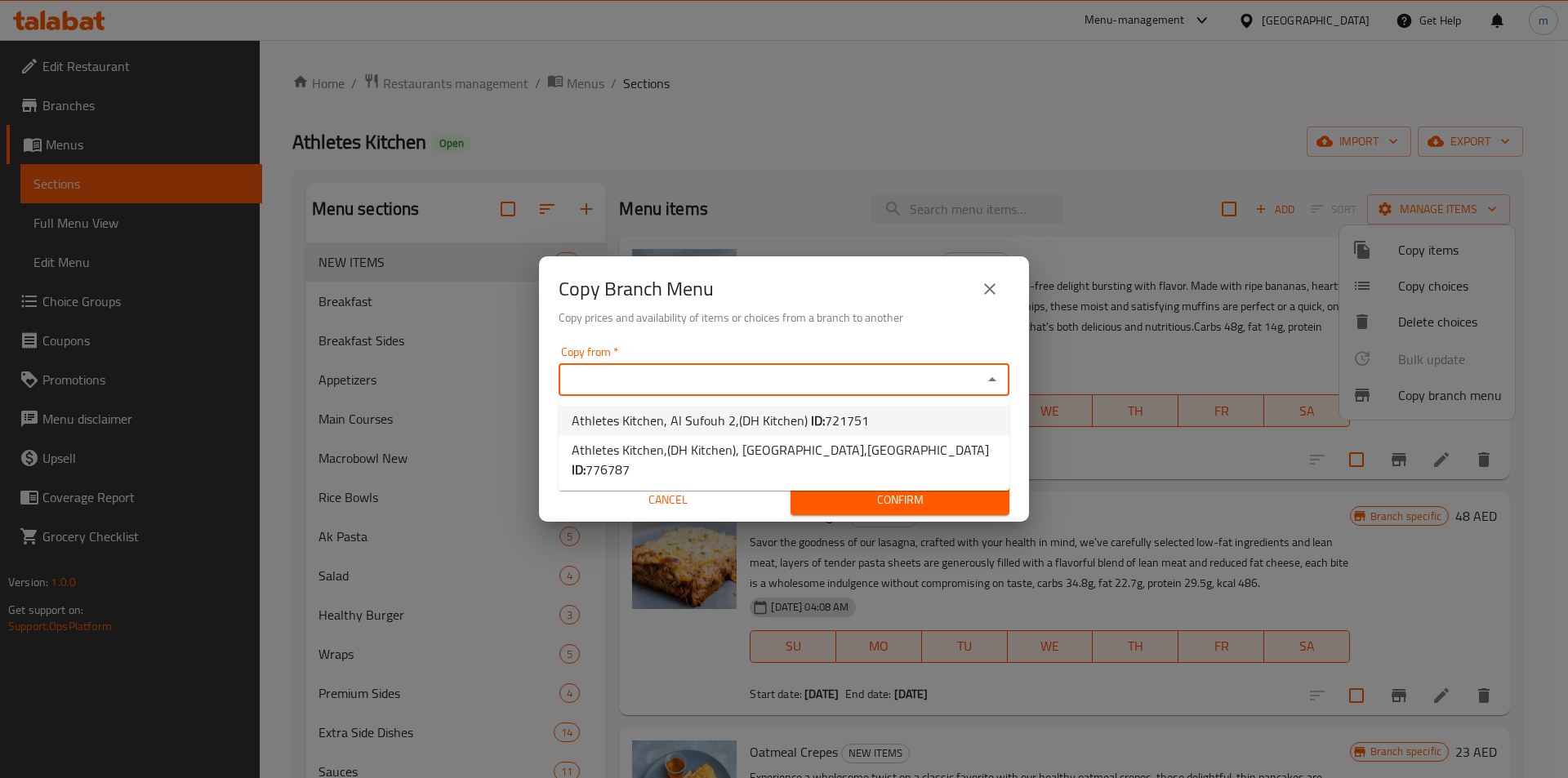
click at [817, 418] on b "ID:" at bounding box center [817, 420] width 14 height 24
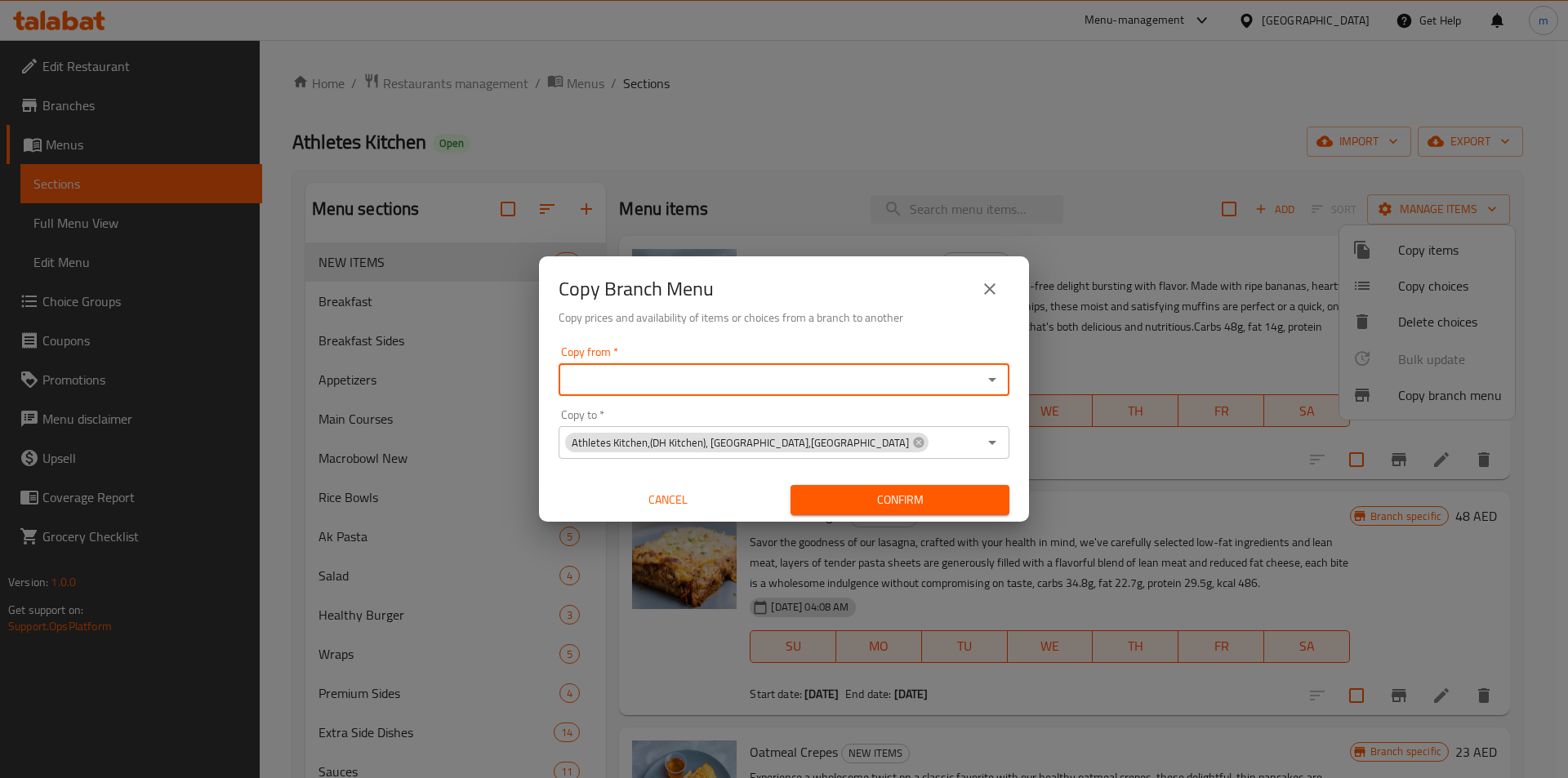
type input "Athletes Kitchen, Al Sufouh 2,(DH Kitchen)"
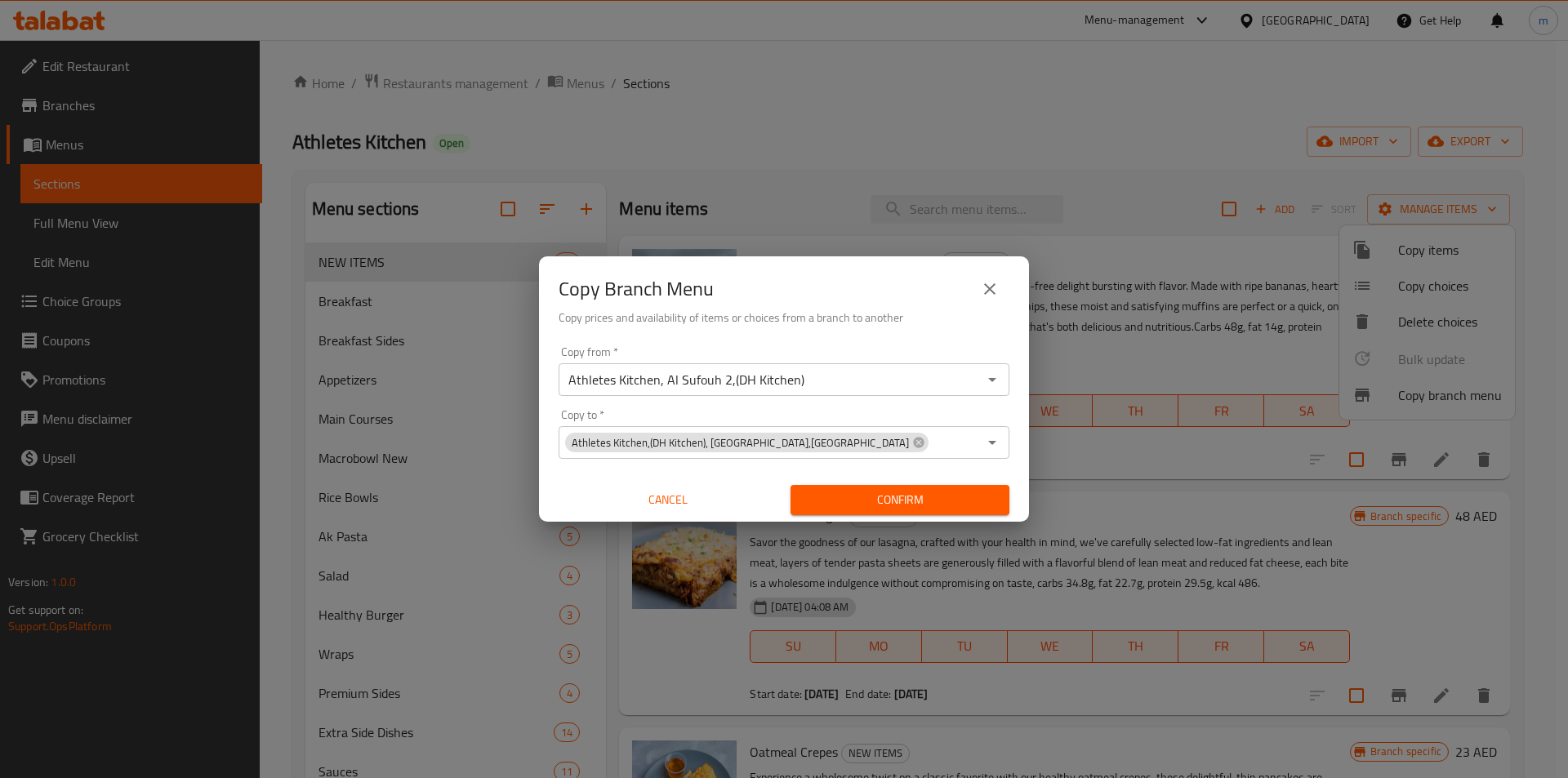
click at [891, 488] on button "Confirm" at bounding box center [899, 500] width 219 height 30
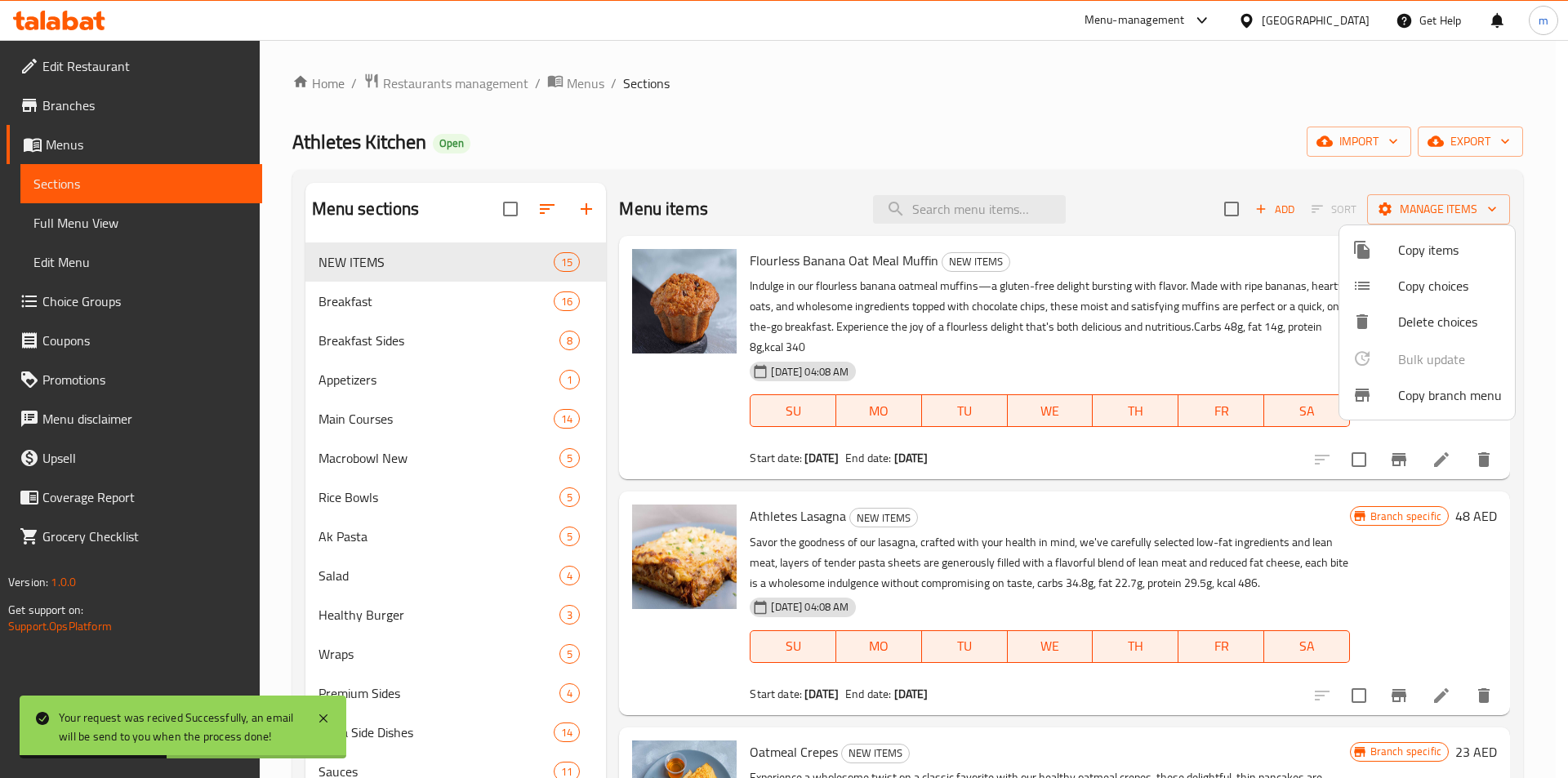
click at [87, 90] on div at bounding box center [784, 389] width 1568 height 778
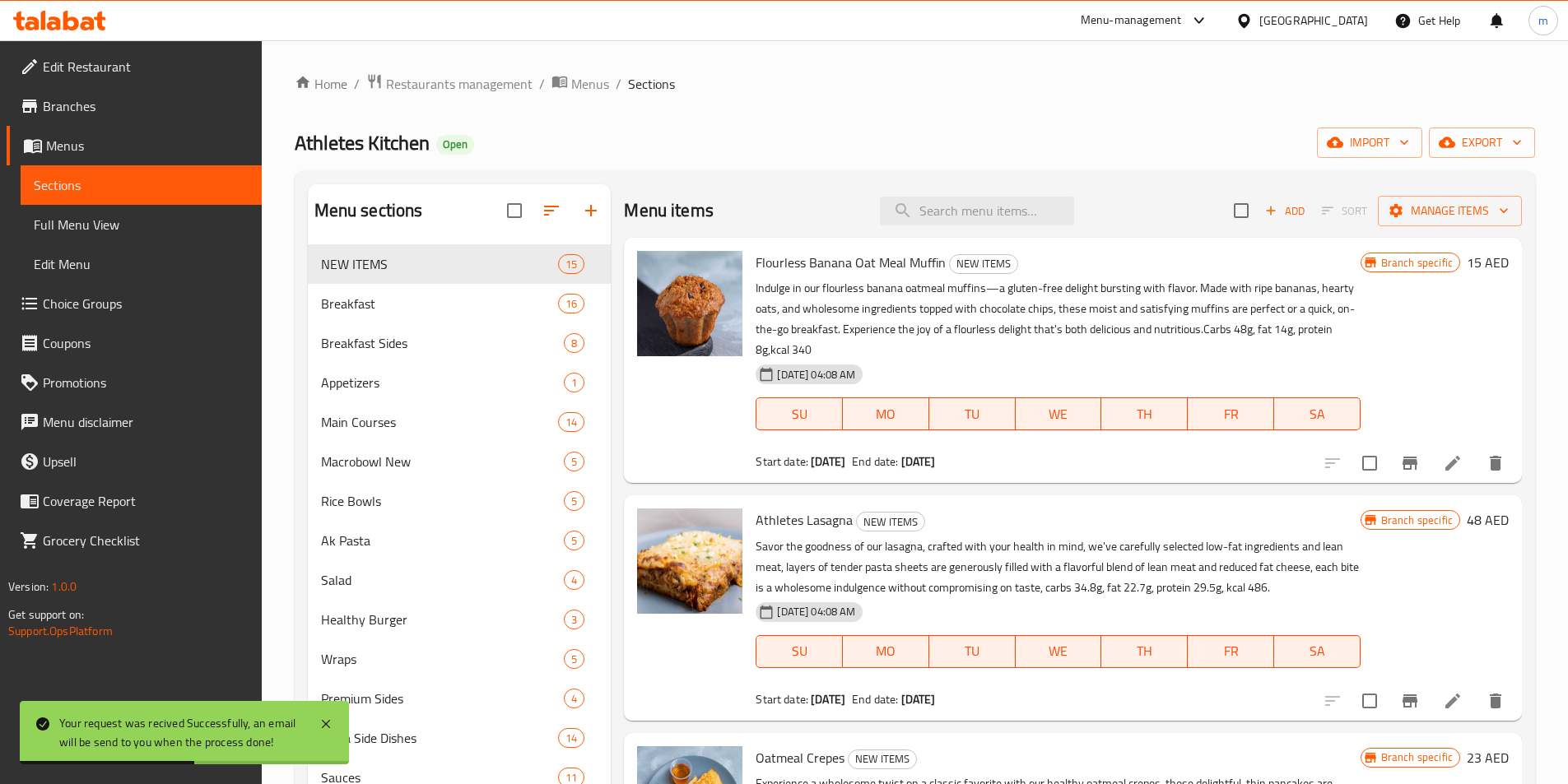
click at [88, 104] on span "Branches" at bounding box center [146, 106] width 206 height 20
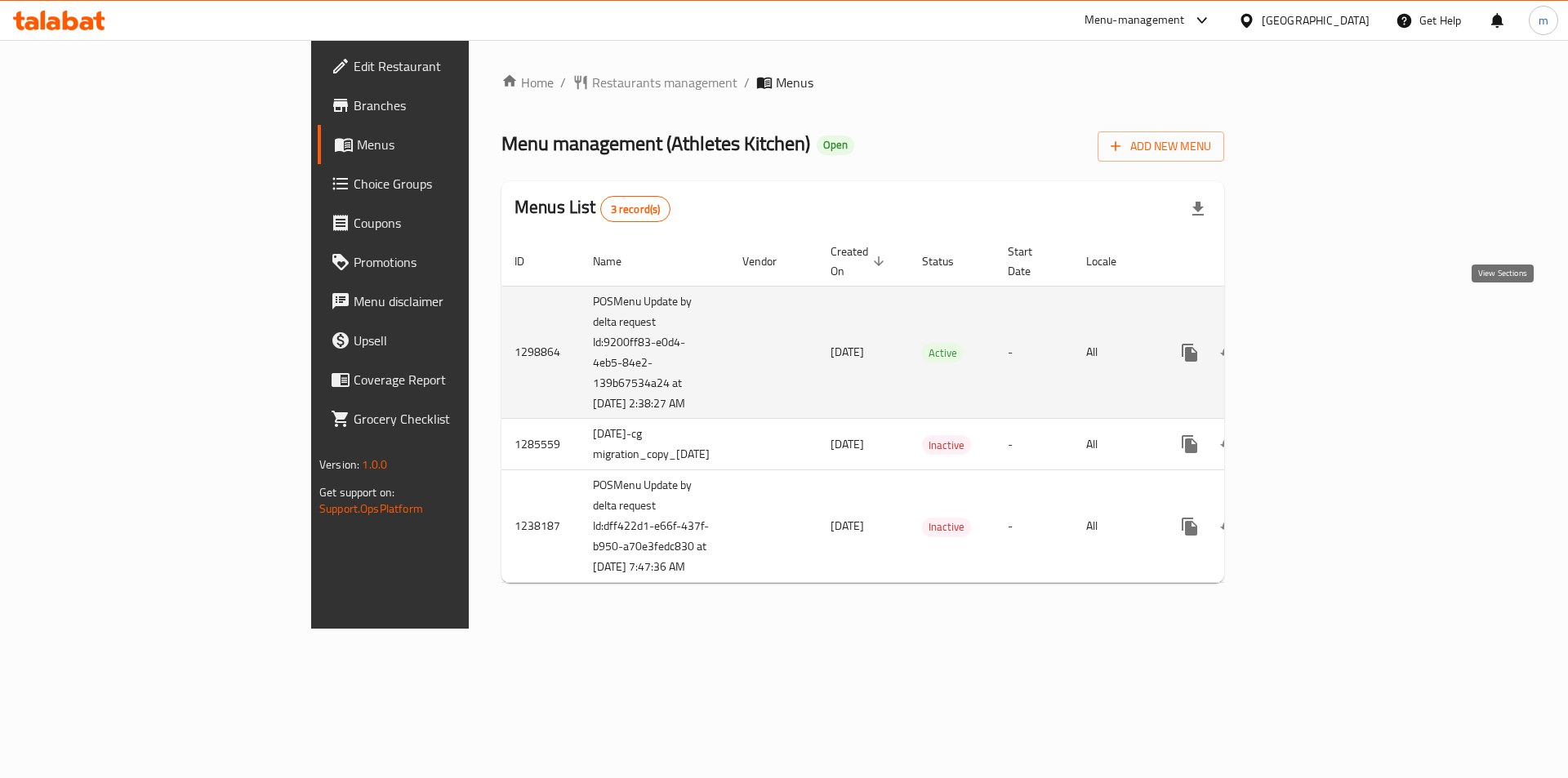
click at [1318, 343] on icon "enhanced table" at bounding box center [1308, 352] width 20 height 20
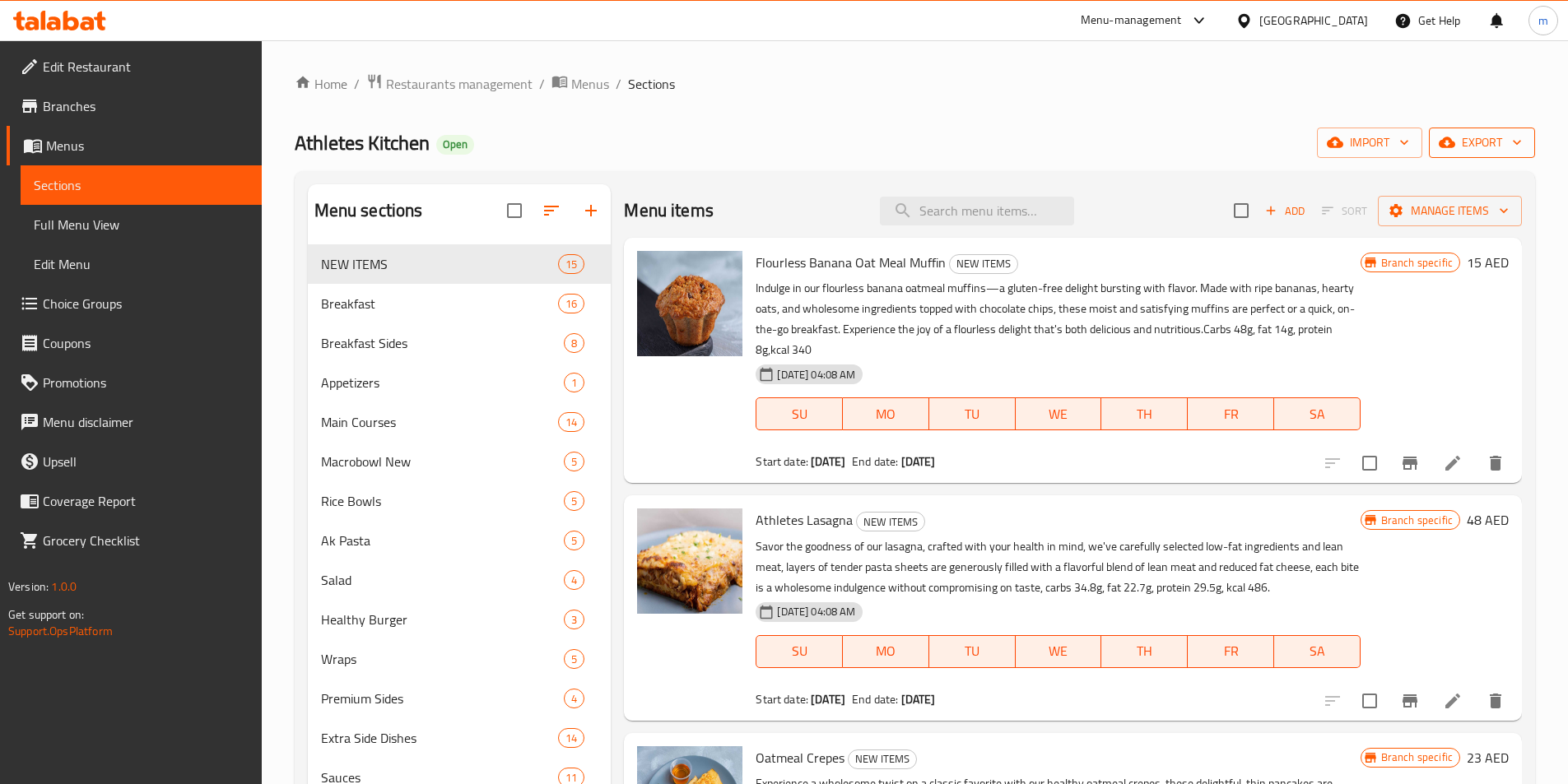
click at [1499, 138] on span "export" at bounding box center [1482, 142] width 80 height 21
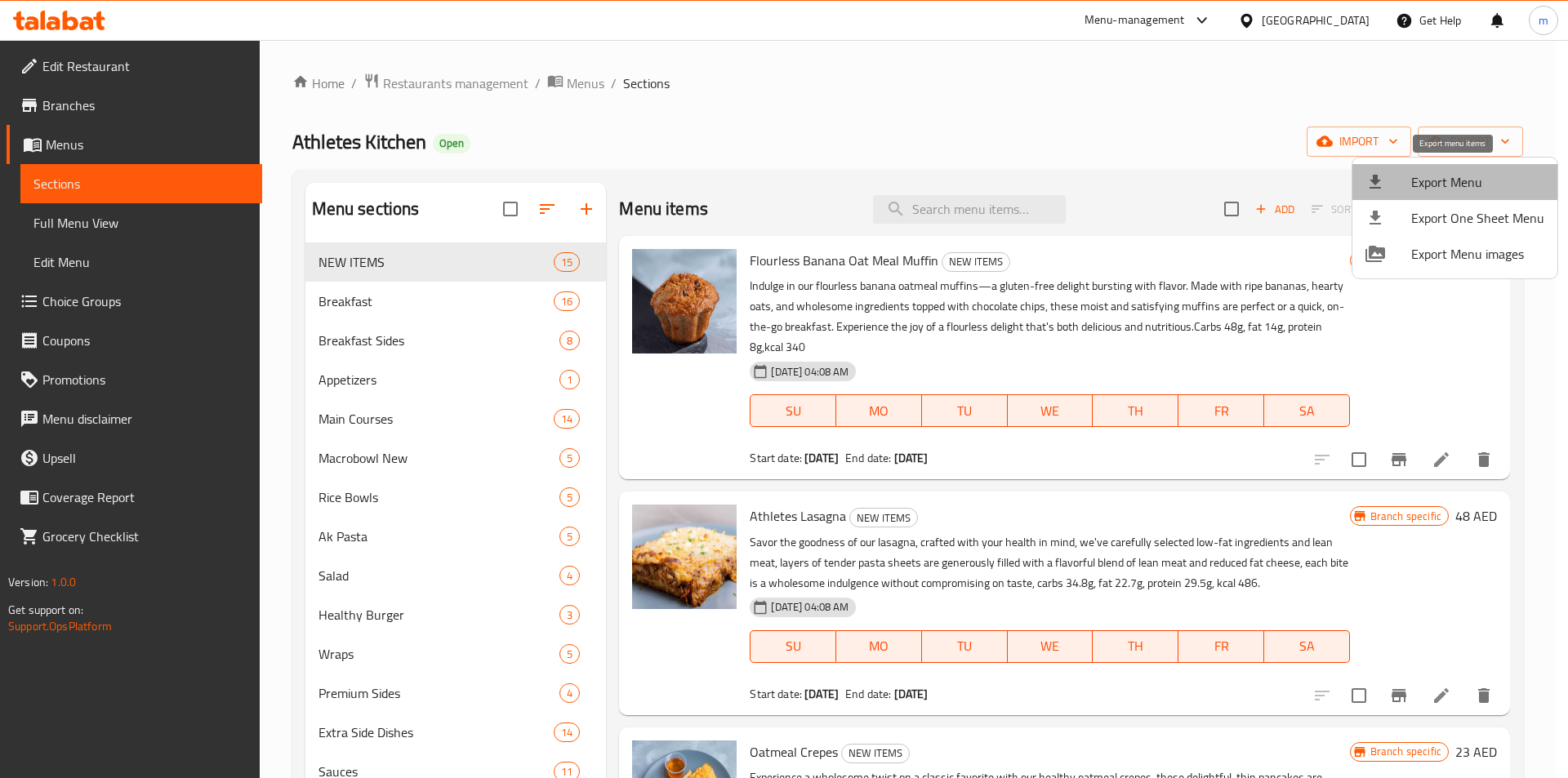
click at [1464, 180] on span "Export Menu" at bounding box center [1478, 181] width 133 height 20
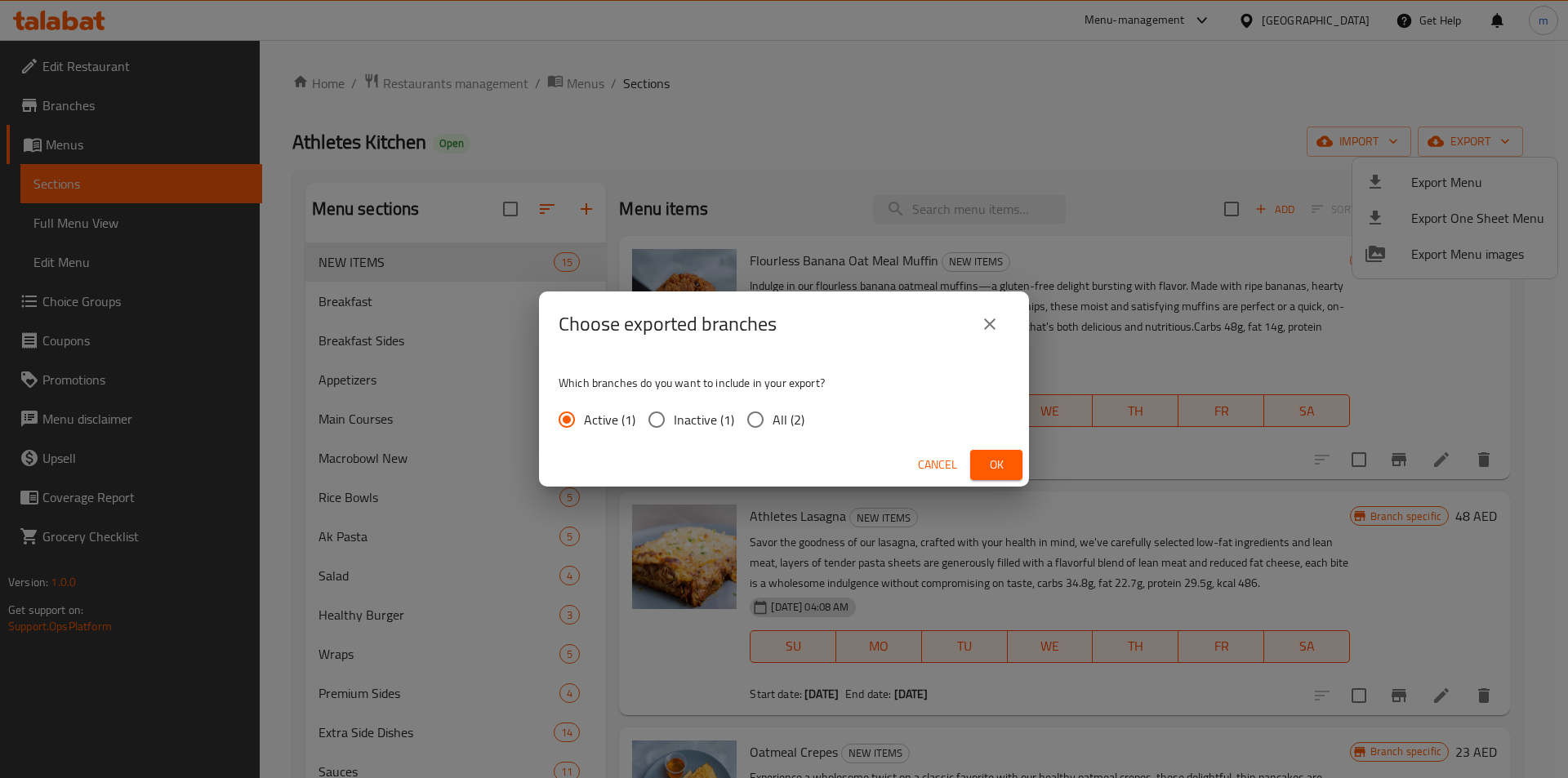
click at [748, 426] on input "All (2)" at bounding box center [755, 419] width 34 height 34
radio input "true"
click at [990, 466] on span "Ok" at bounding box center [996, 465] width 26 height 20
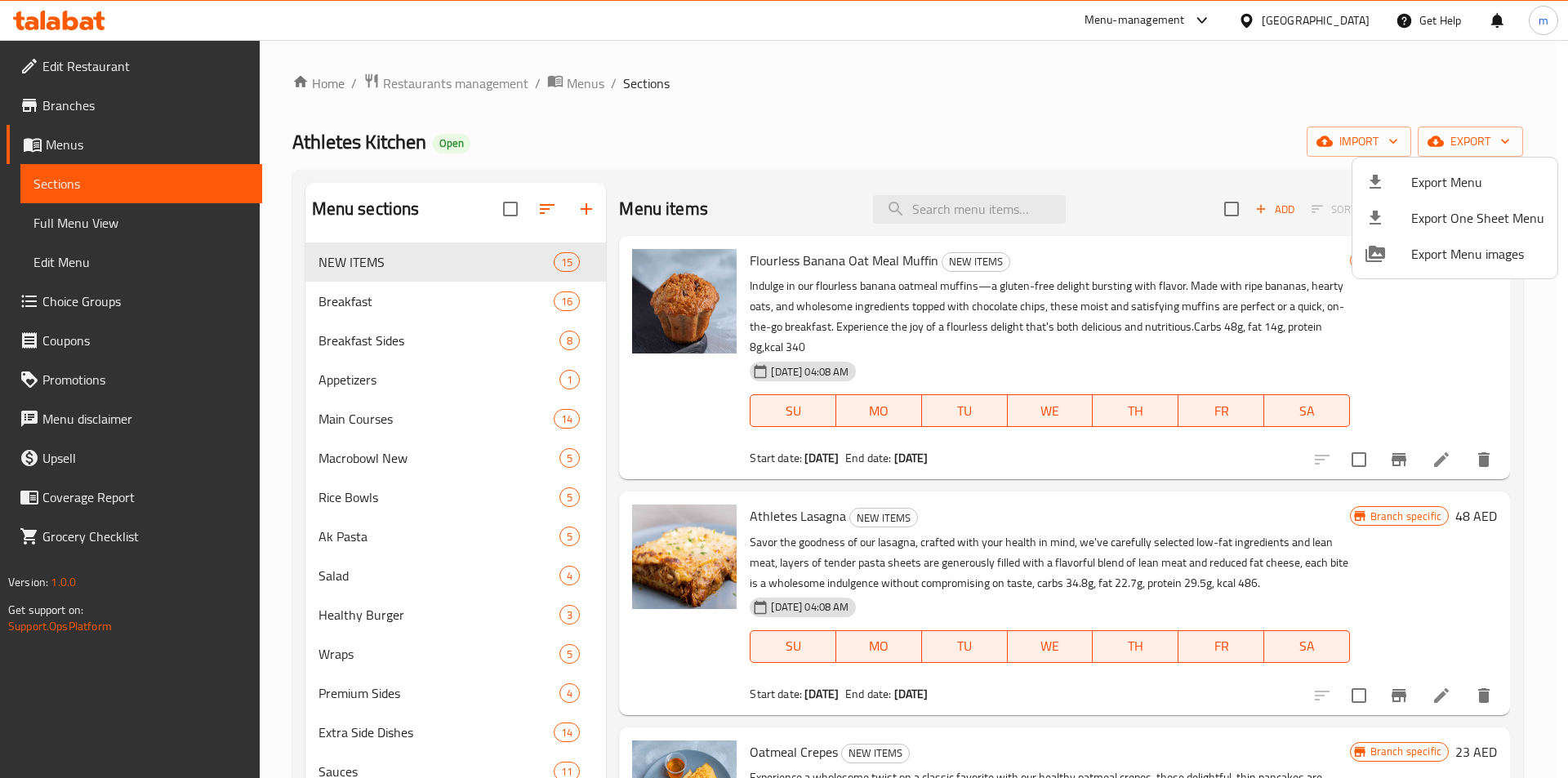
click at [95, 228] on div at bounding box center [784, 389] width 1568 height 778
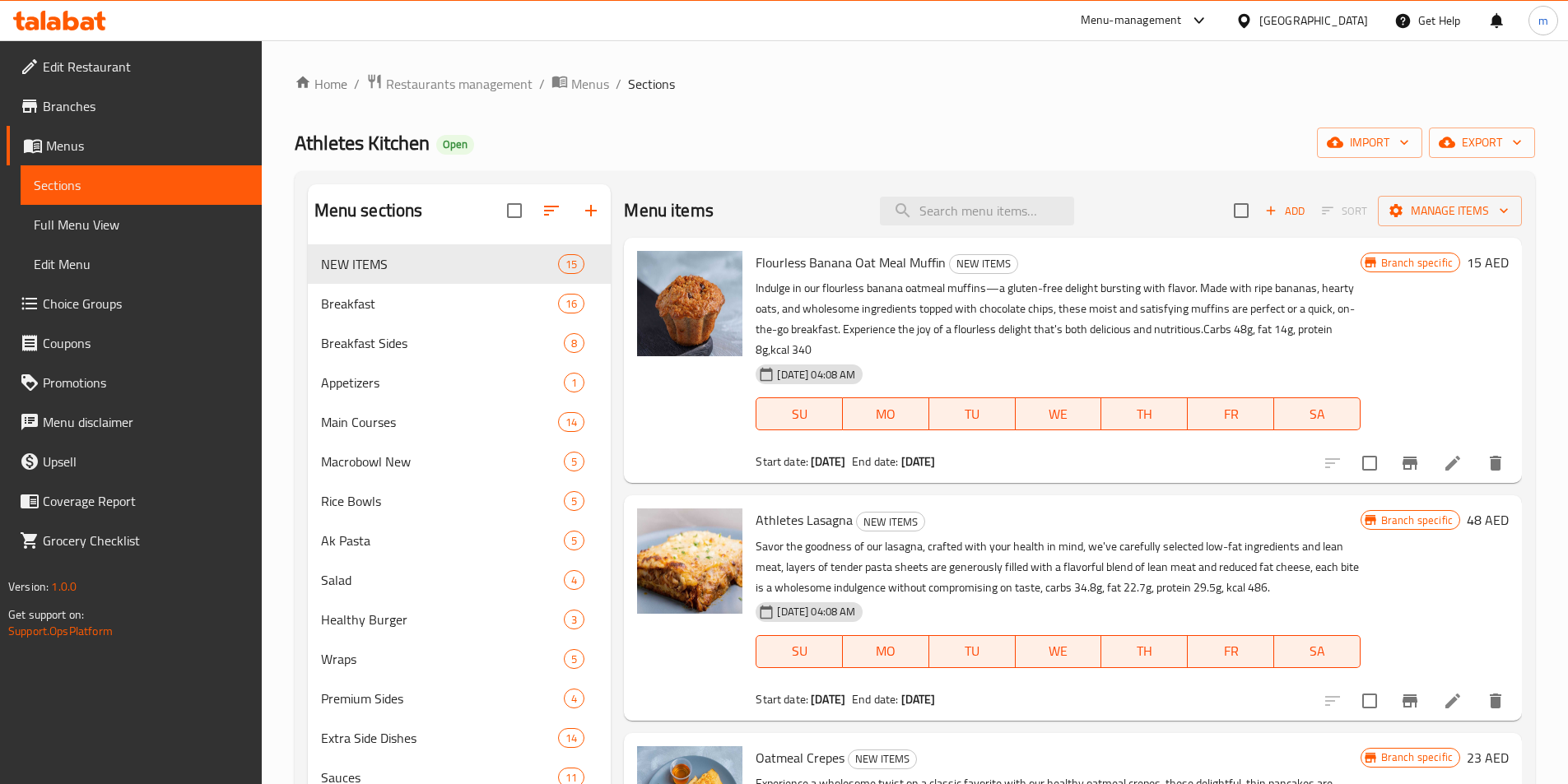
click at [96, 229] on span "Full Menu View" at bounding box center [141, 224] width 215 height 20
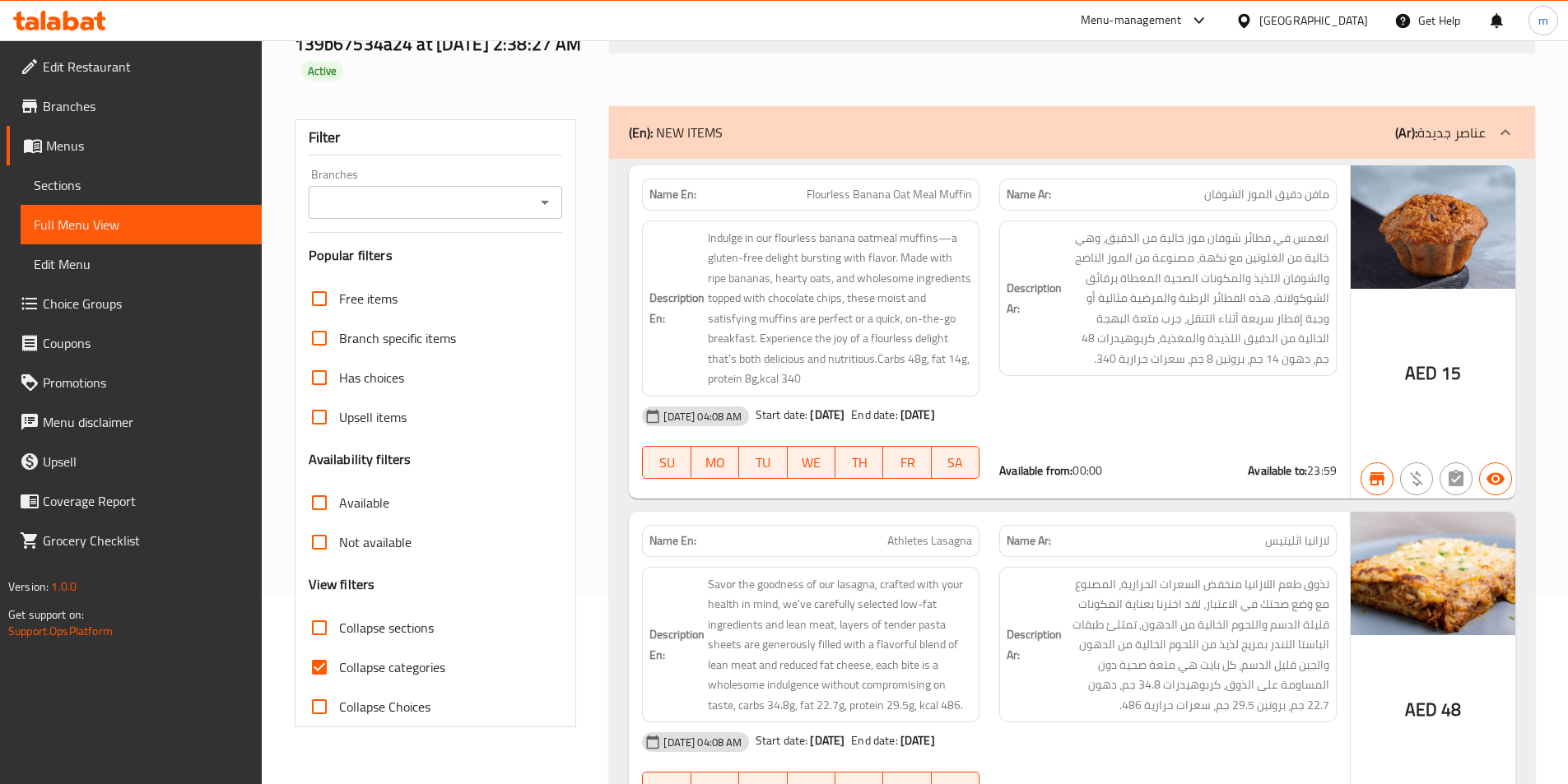
scroll to position [246, 0]
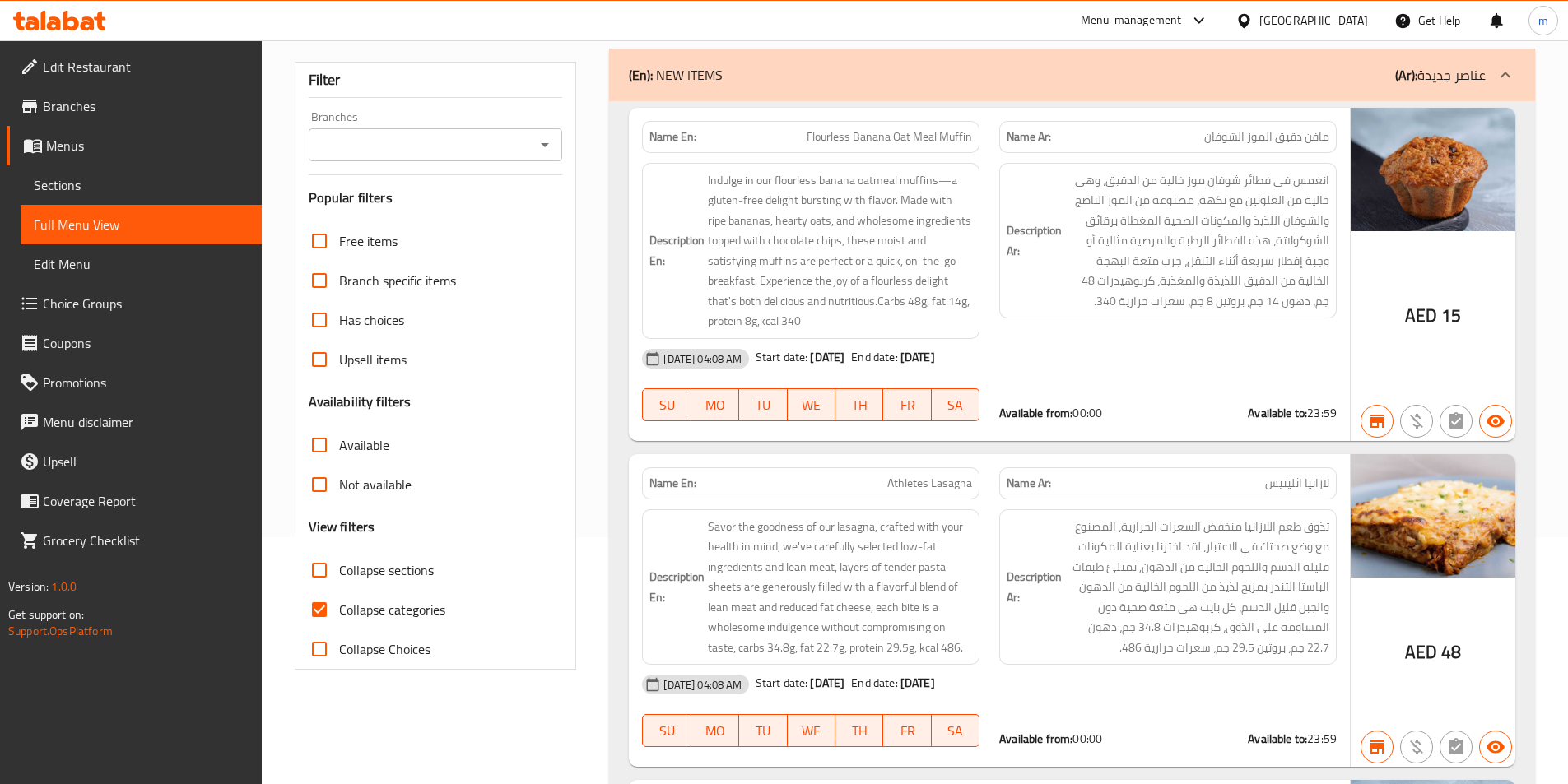
click at [375, 608] on span "Collapse categories" at bounding box center [392, 609] width 106 height 20
click at [339, 608] on input "Collapse categories" at bounding box center [320, 610] width 39 height 39
checkbox input "false"
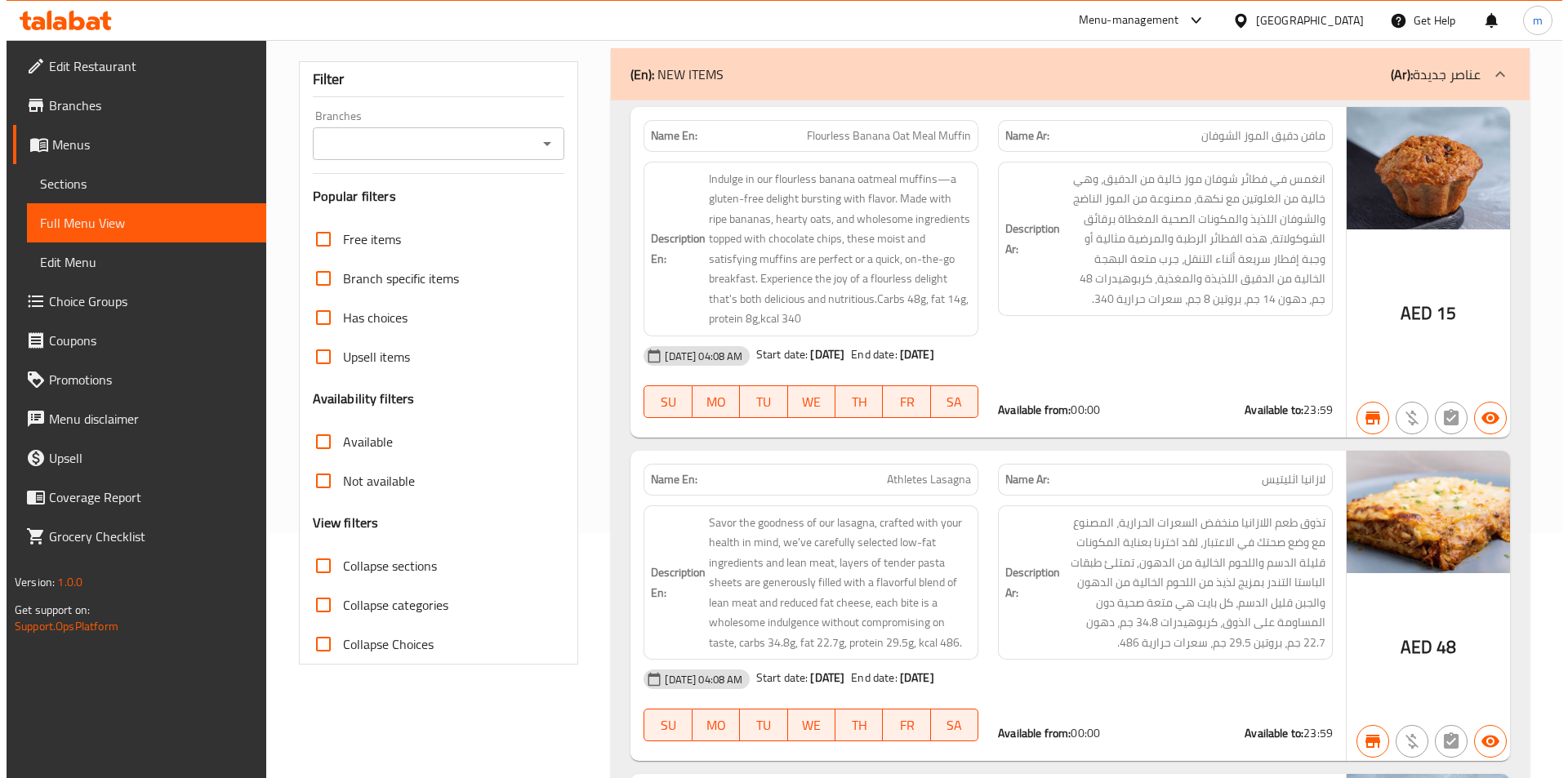
scroll to position [0, 0]
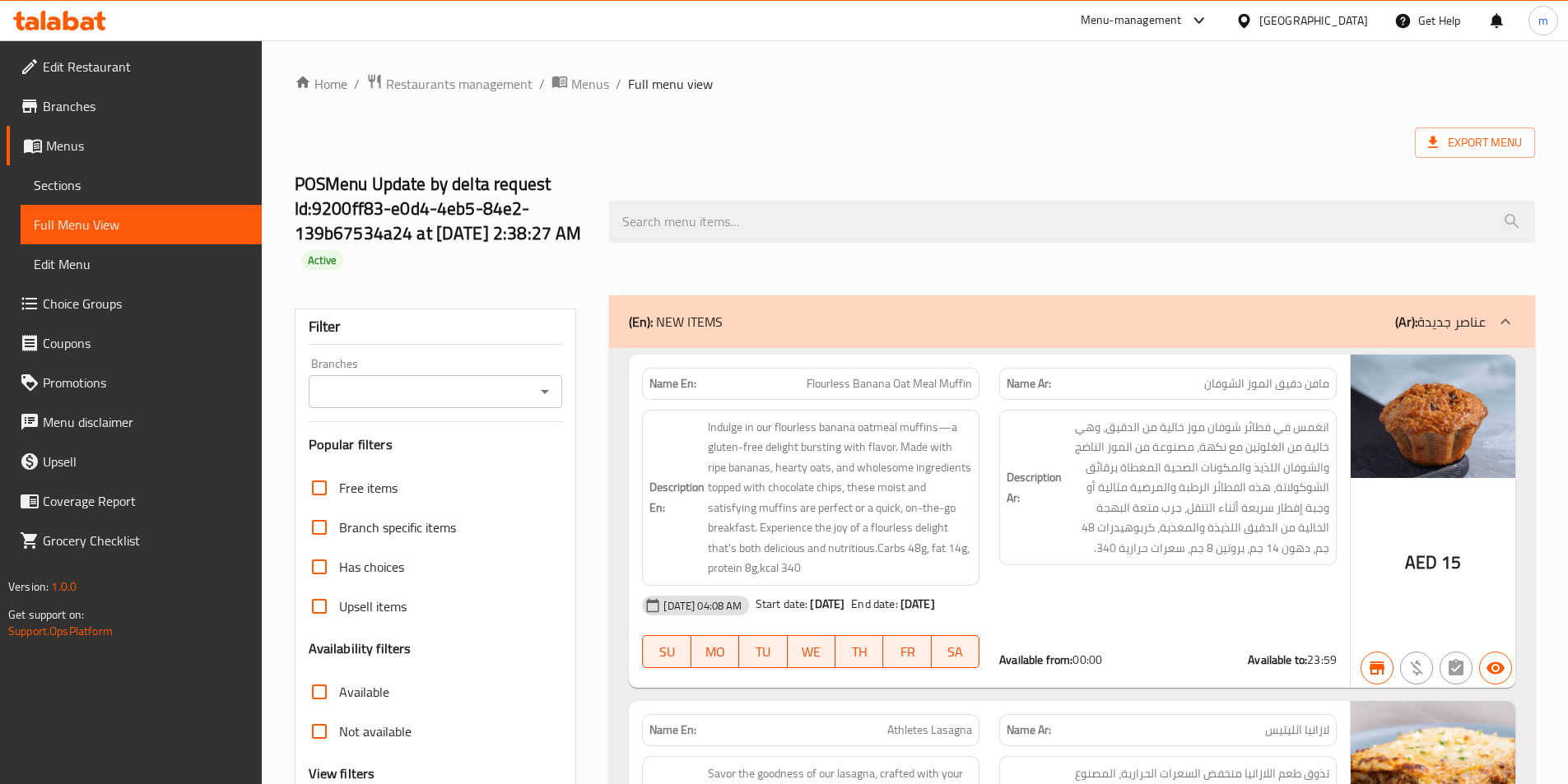
click at [543, 390] on icon "Open" at bounding box center [545, 392] width 8 height 4
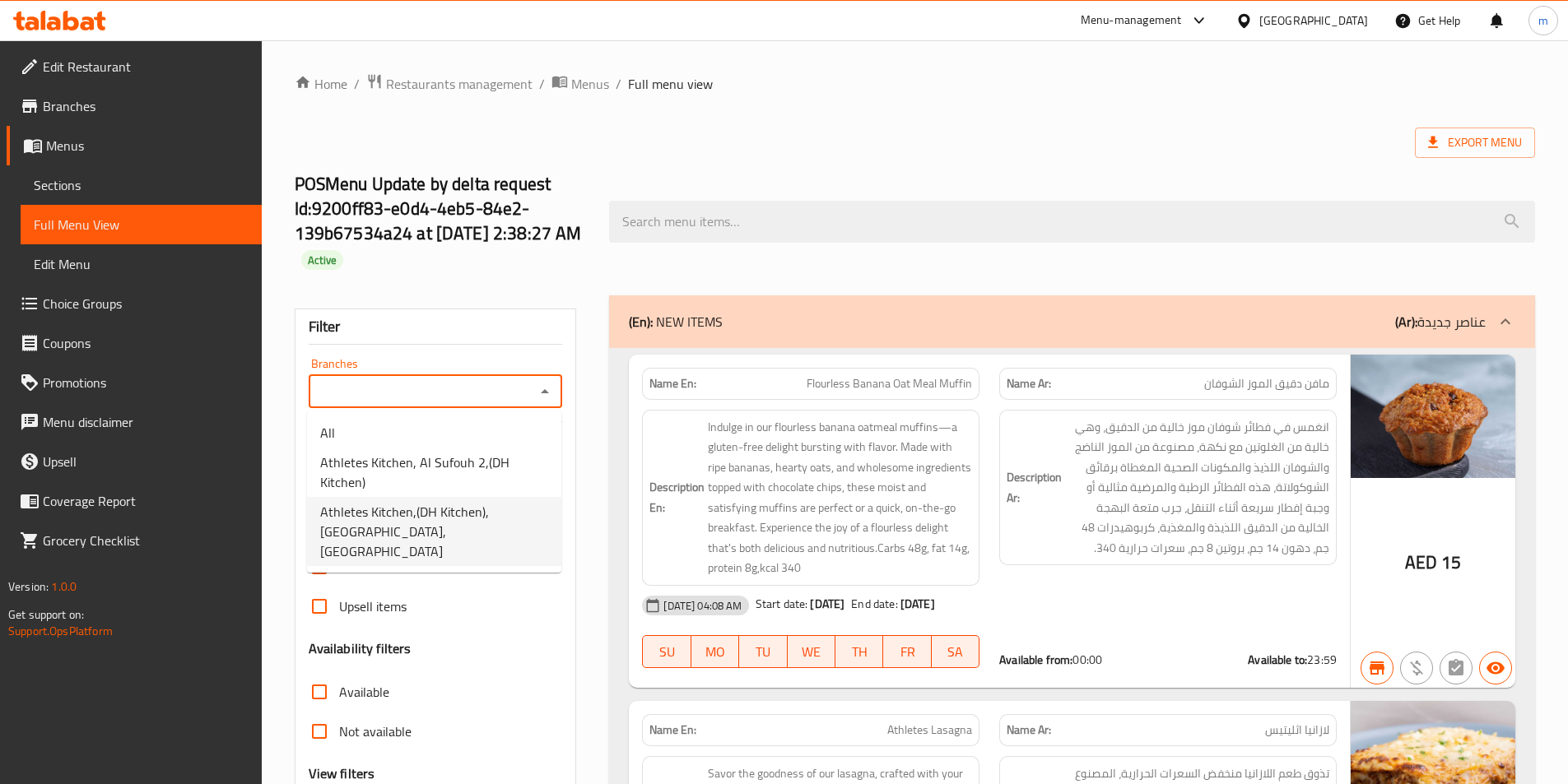
click at [428, 525] on span "Athletes Kitchen,(DH Kitchen), Mushrif Mall,Al Dafrah" at bounding box center [434, 531] width 228 height 59
type input "Athletes Kitchen,(DH Kitchen), Mushrif Mall,Al Dafrah"
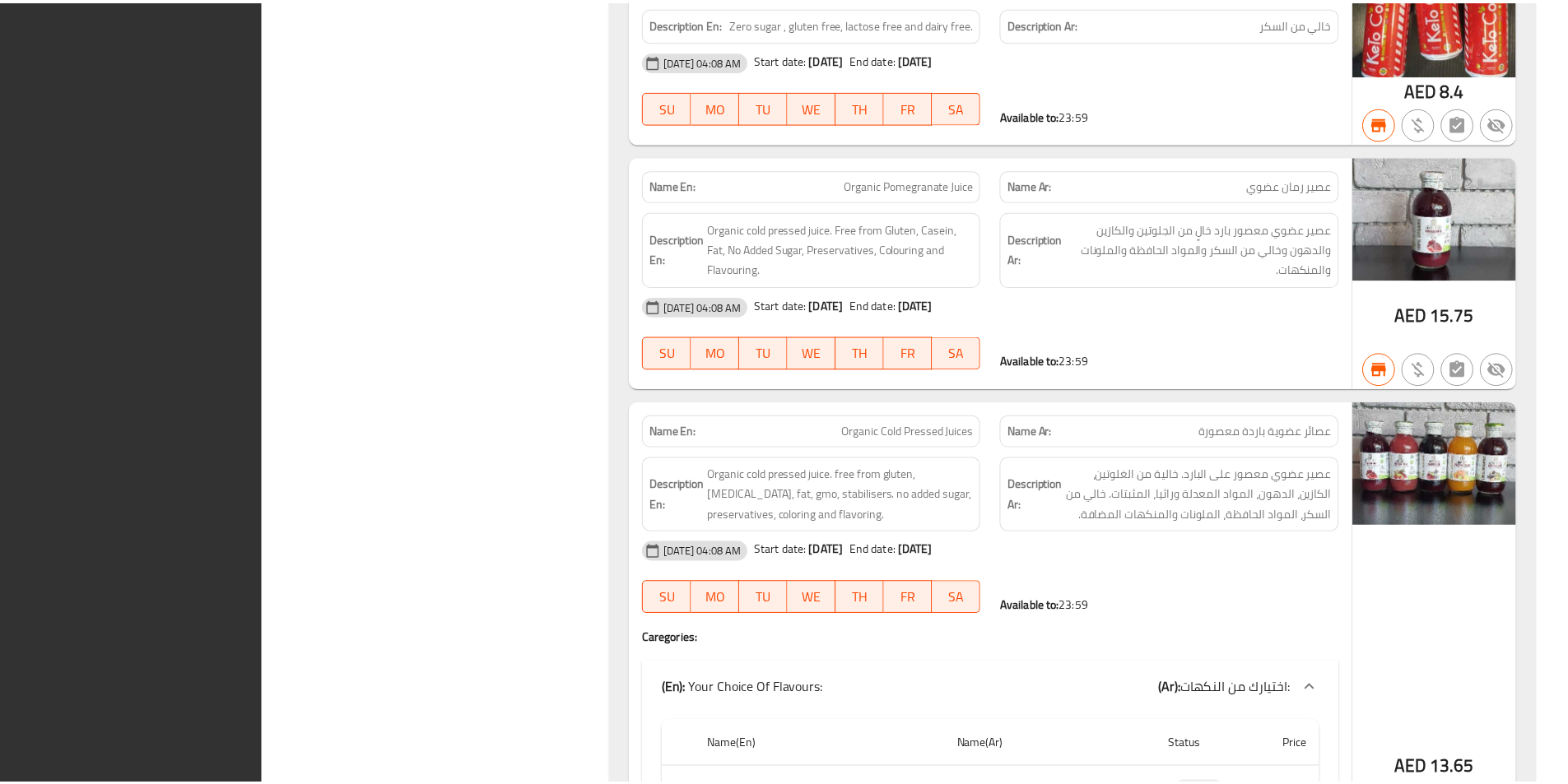
scroll to position [97995, 0]
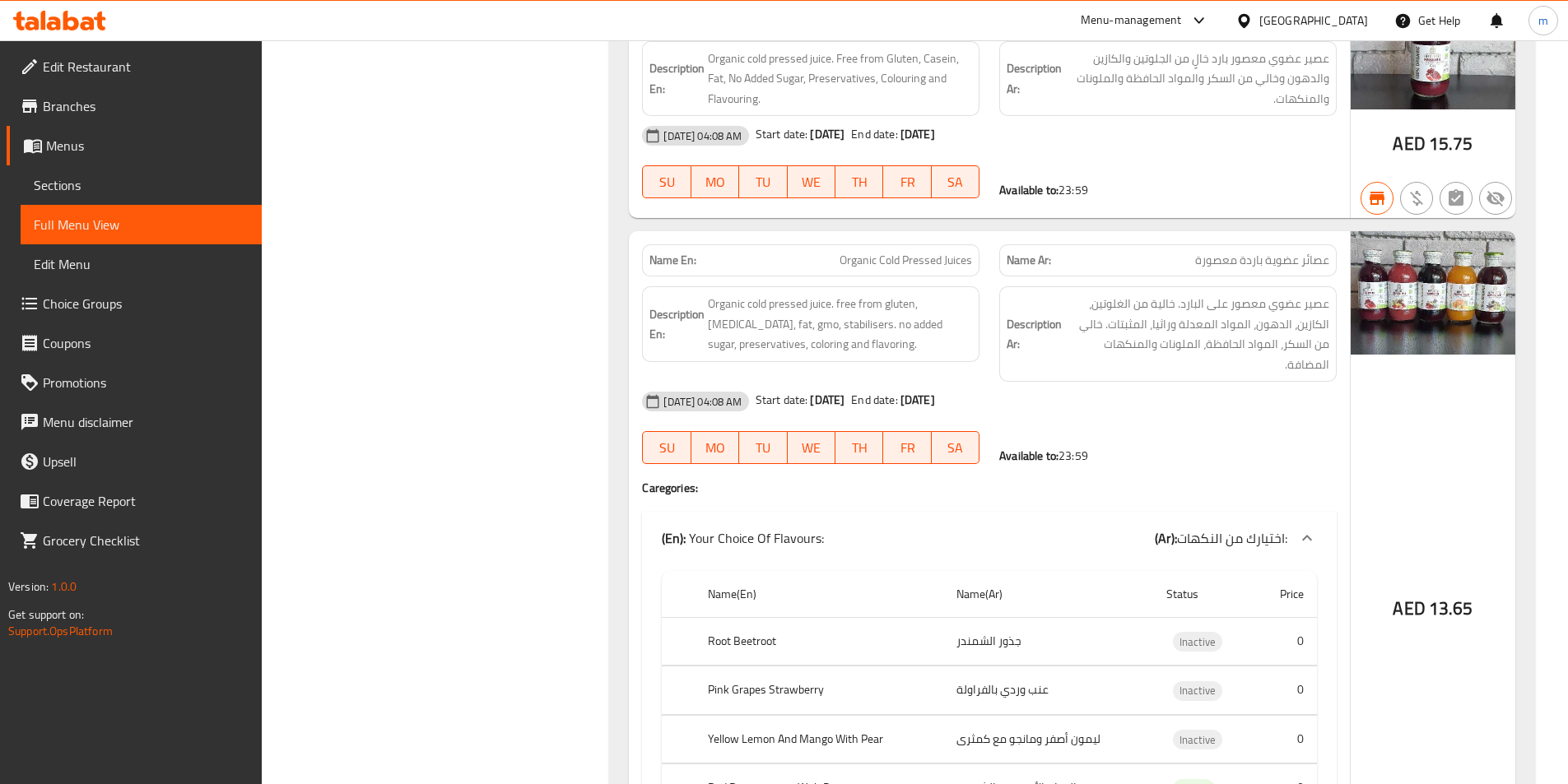
scroll to position [97972, 0]
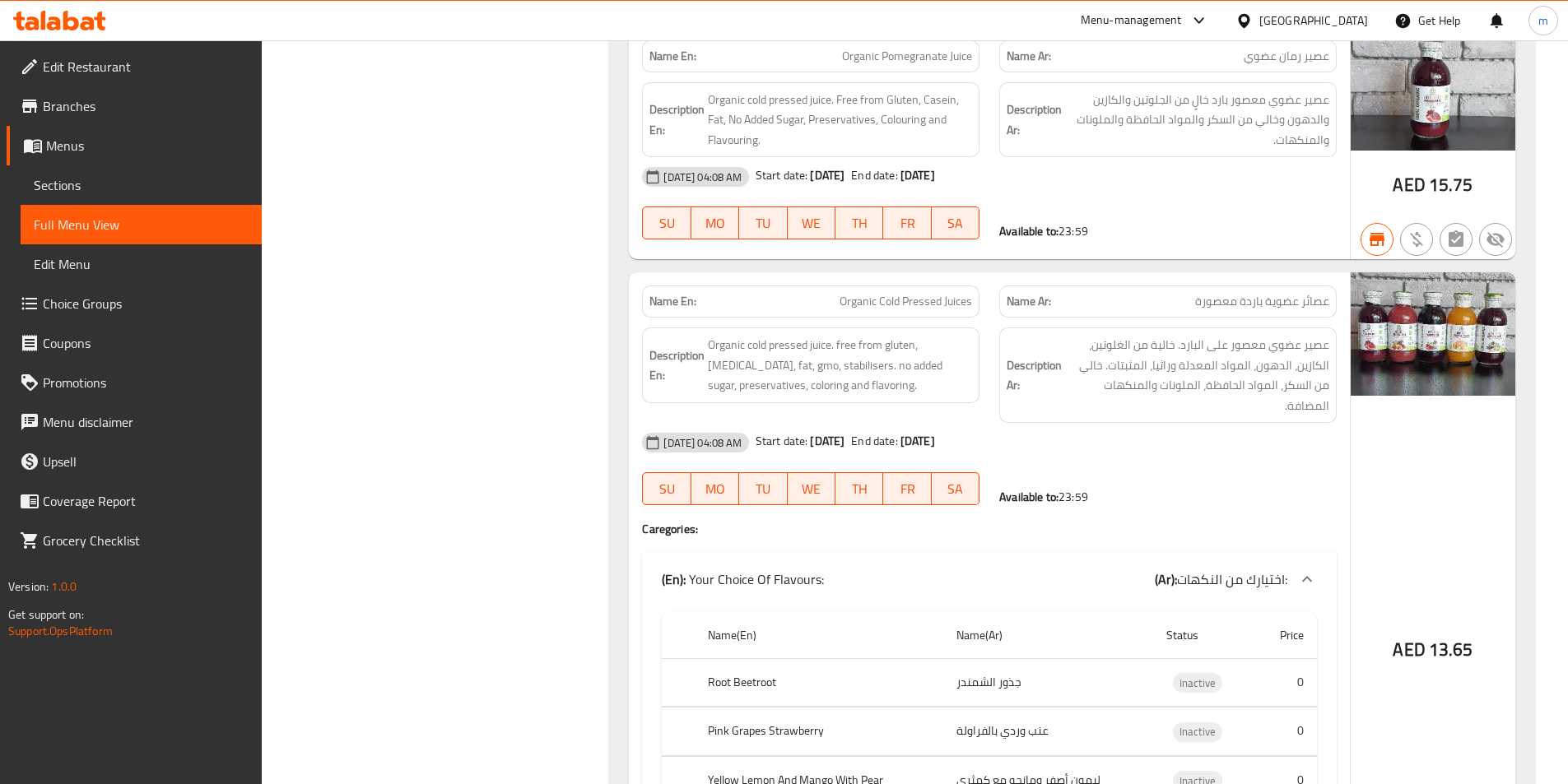
click at [125, 97] on span "Branches" at bounding box center [146, 106] width 206 height 20
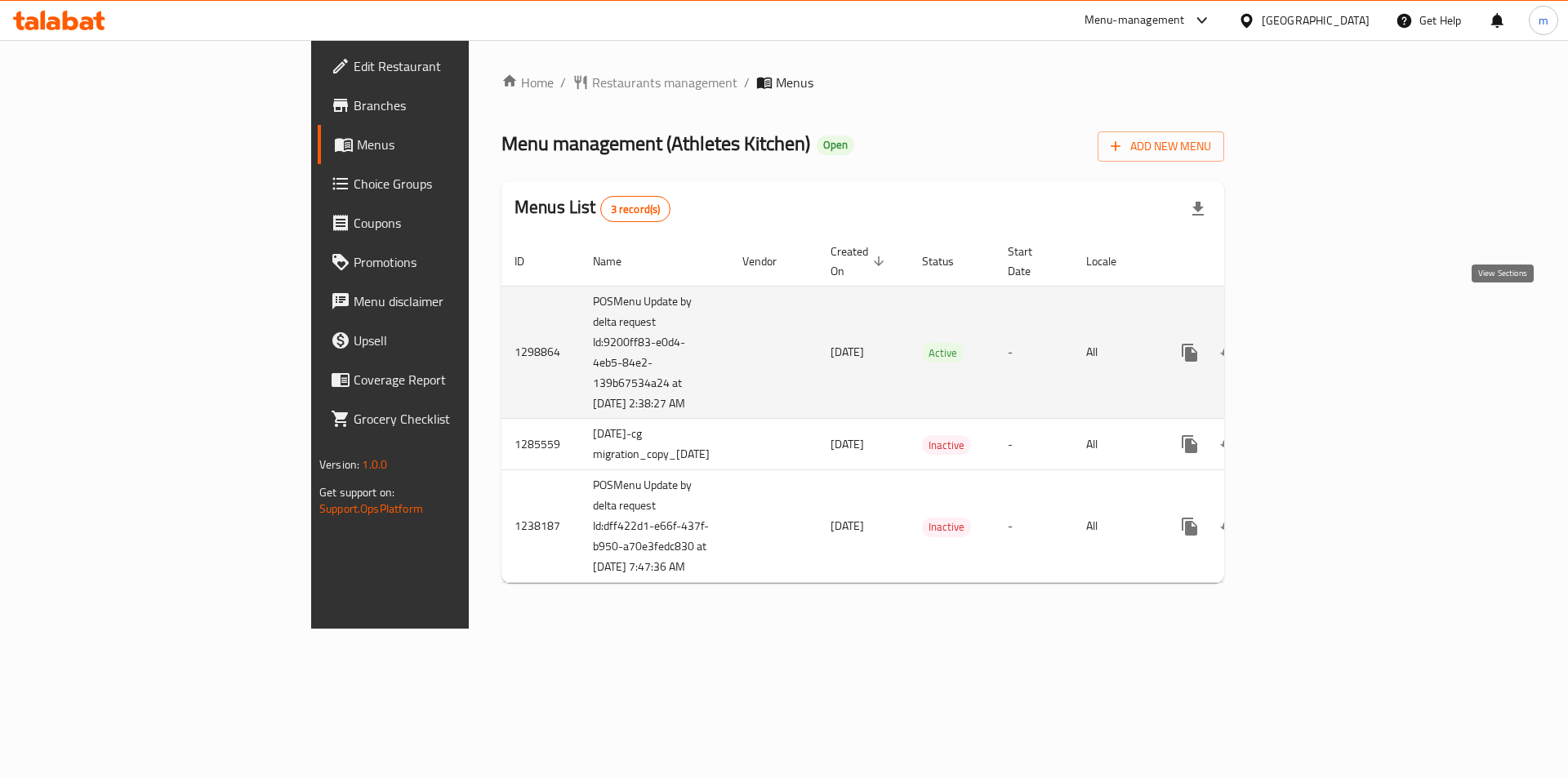
click at [1315, 345] on icon "enhanced table" at bounding box center [1308, 352] width 15 height 15
